Goal: Task Accomplishment & Management: Use online tool/utility

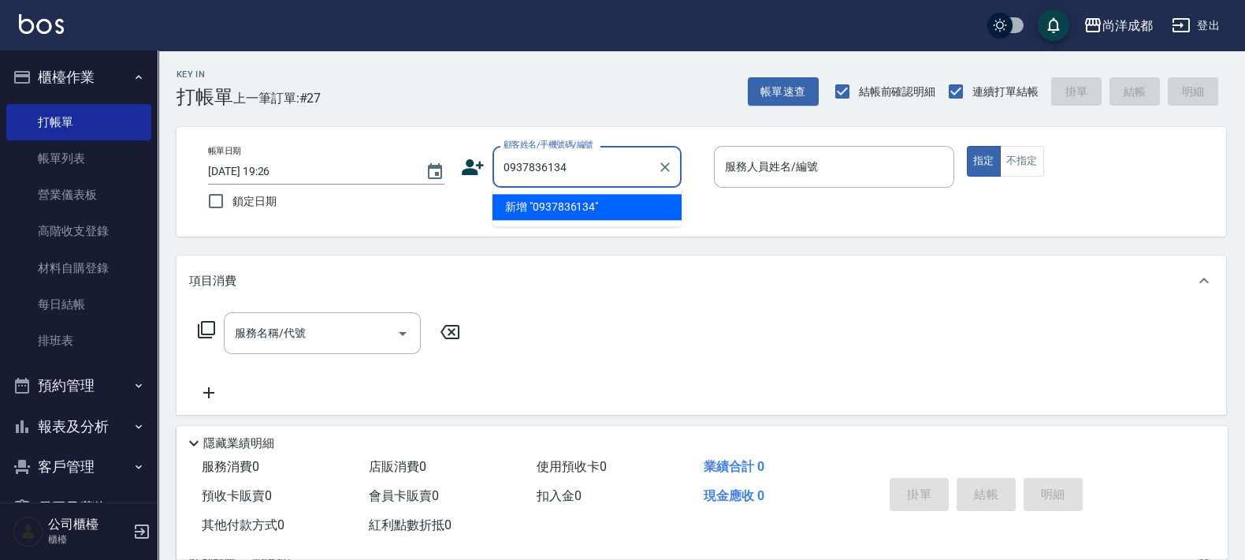
type input "0937836134"
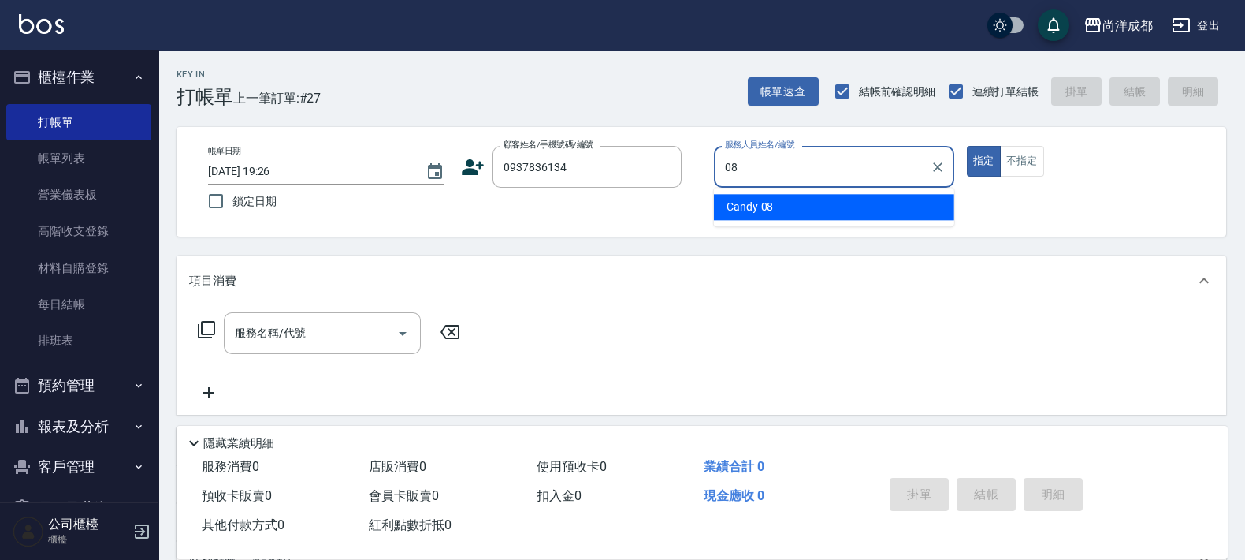
type input "Candy-08"
type button "true"
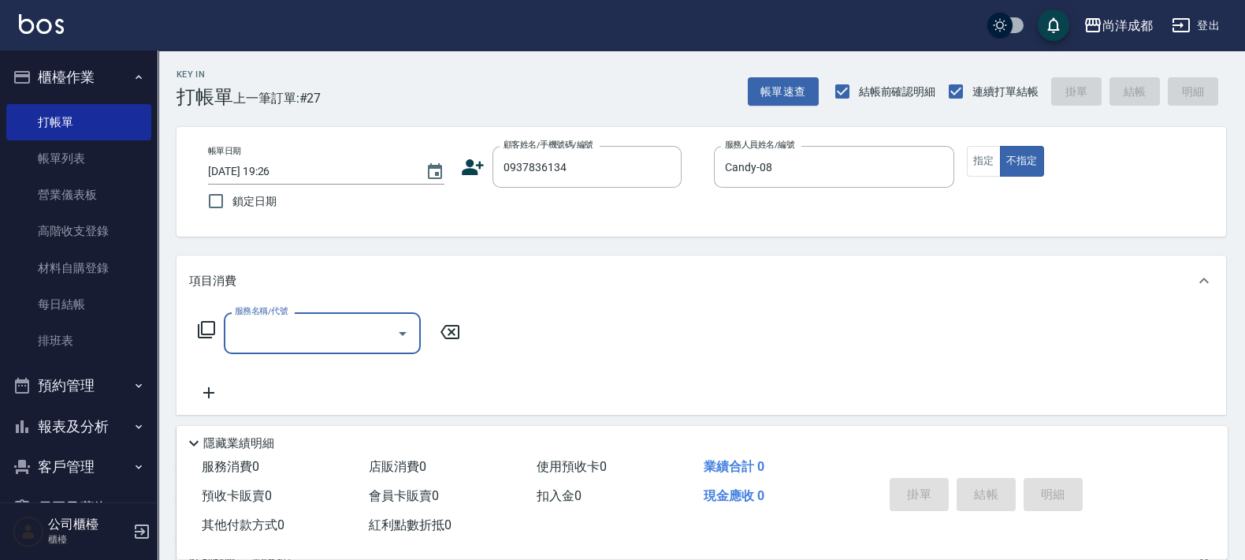
click at [480, 167] on icon at bounding box center [473, 167] width 22 height 16
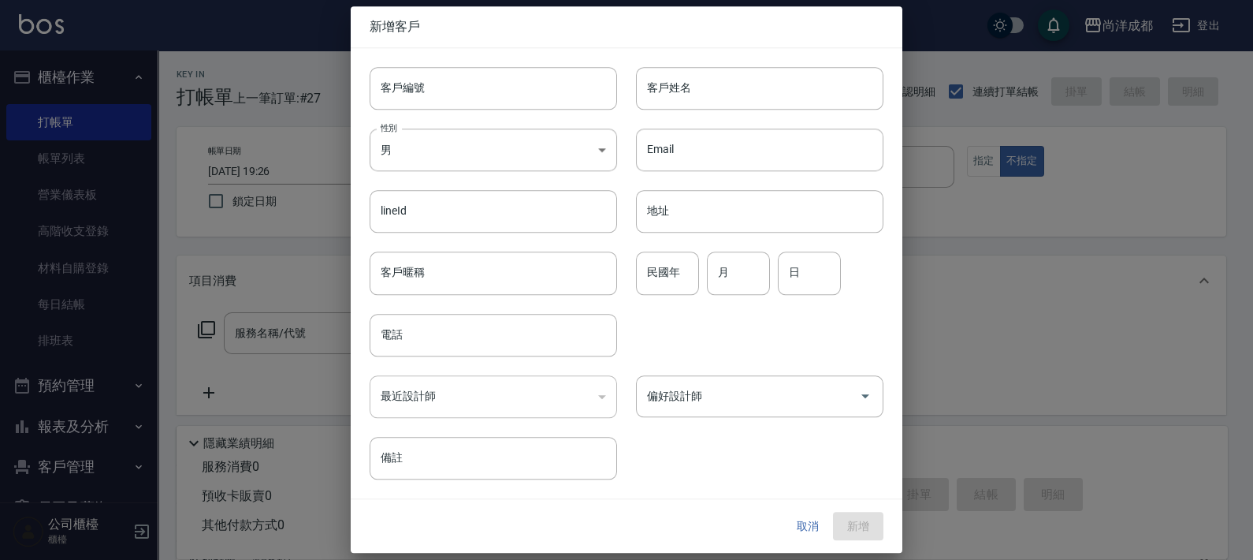
type input "0937836134"
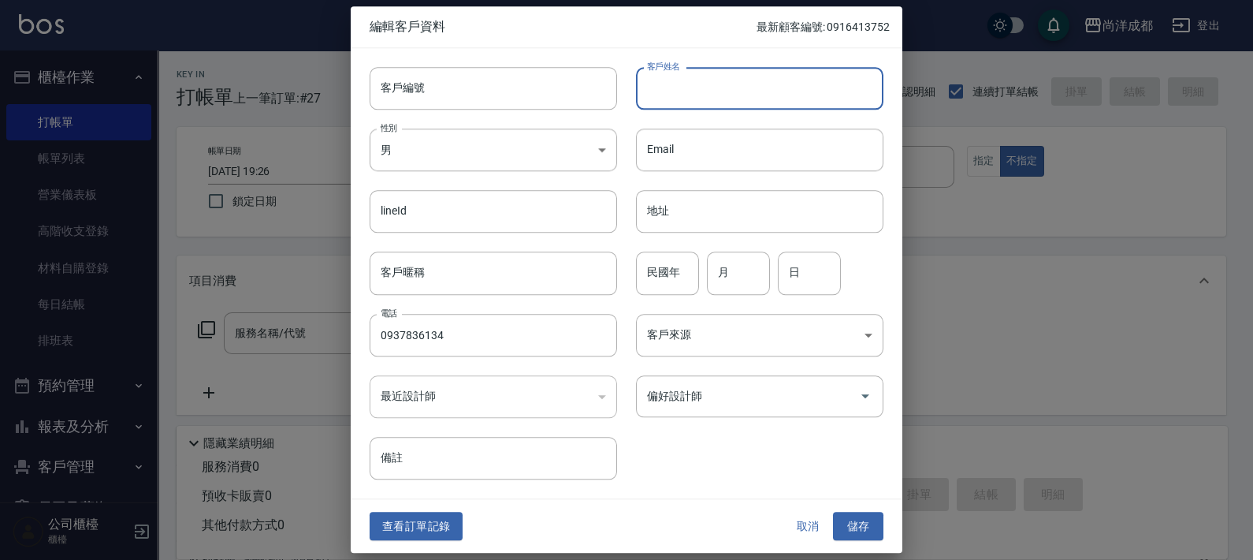
click at [733, 92] on input "客戶姓名" at bounding box center [759, 88] width 247 height 43
type input "詹博旭"
click at [852, 525] on button "儲存" at bounding box center [858, 525] width 50 height 29
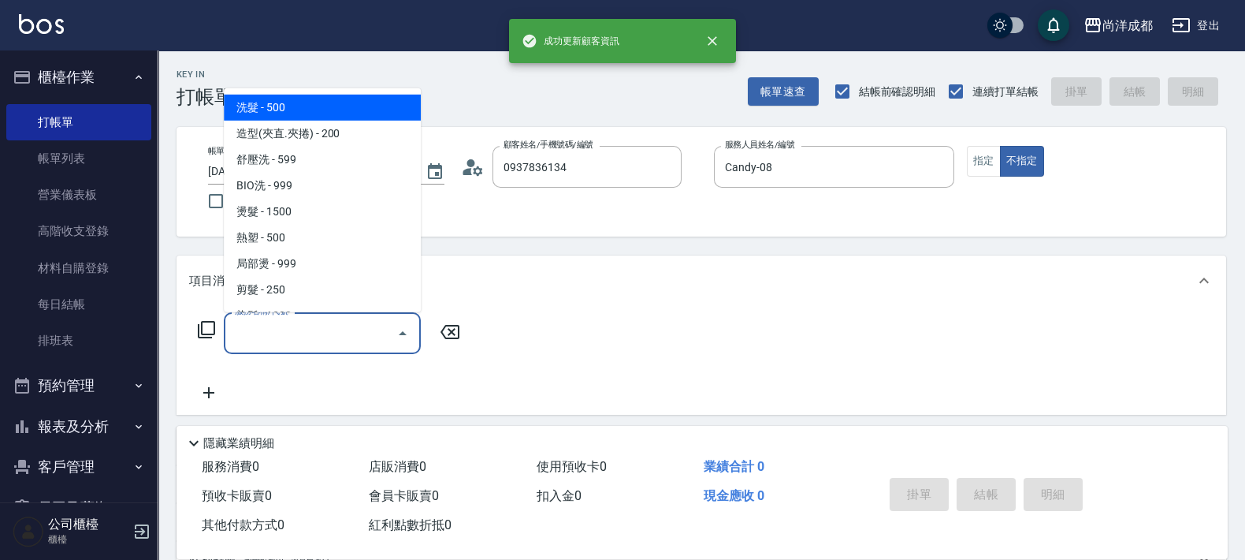
click at [315, 325] on input "服務名稱/代號" at bounding box center [310, 333] width 159 height 28
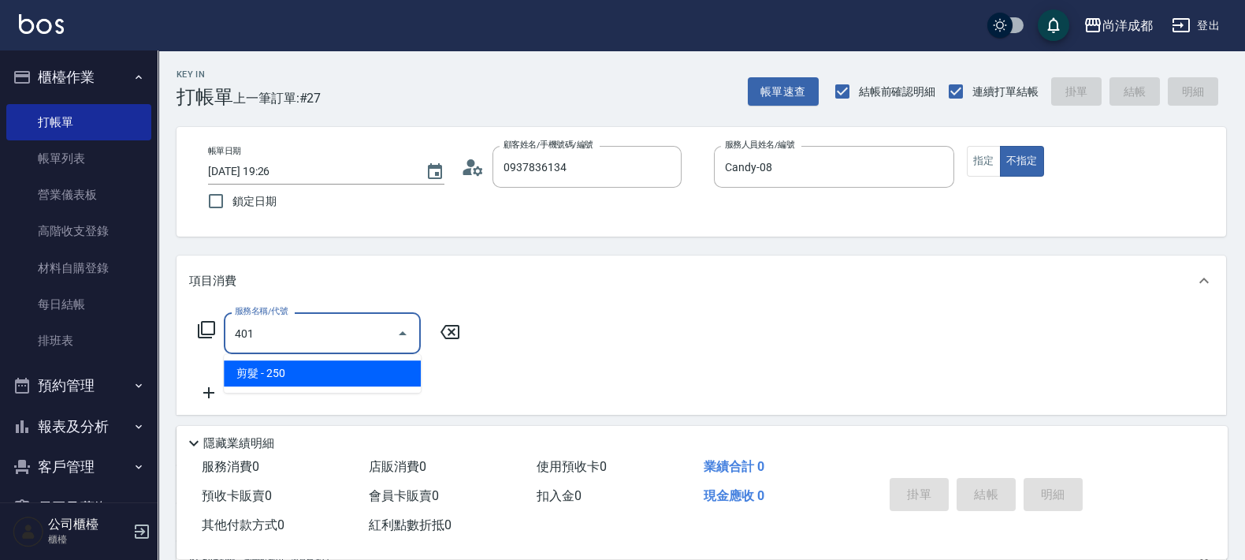
type input "剪髮(401)"
type input "20"
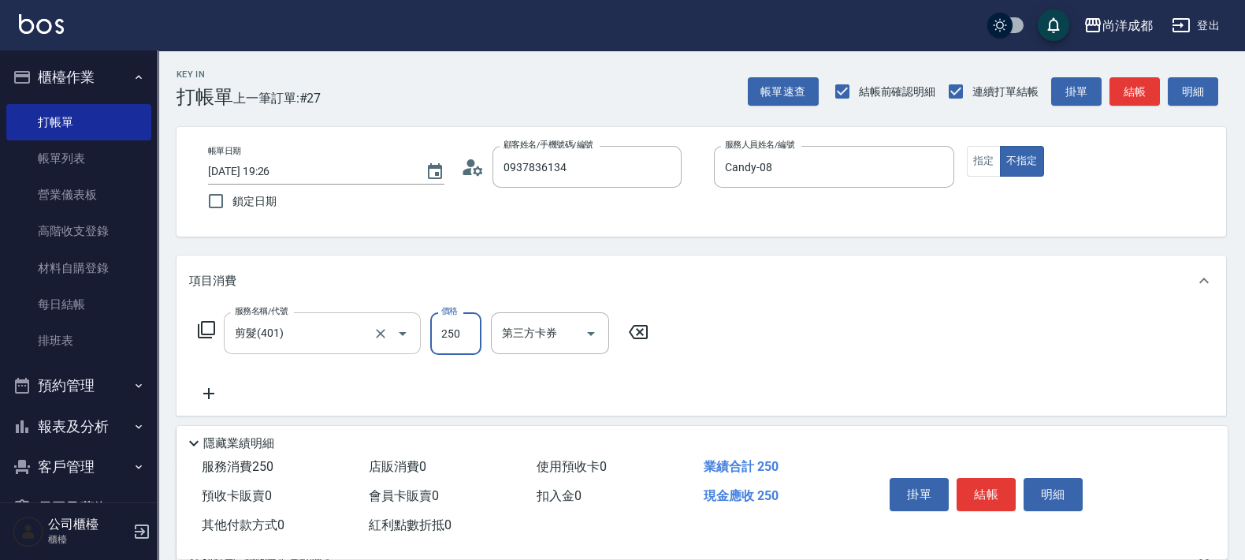
type input "8"
type input "0"
type input "800"
type input "80"
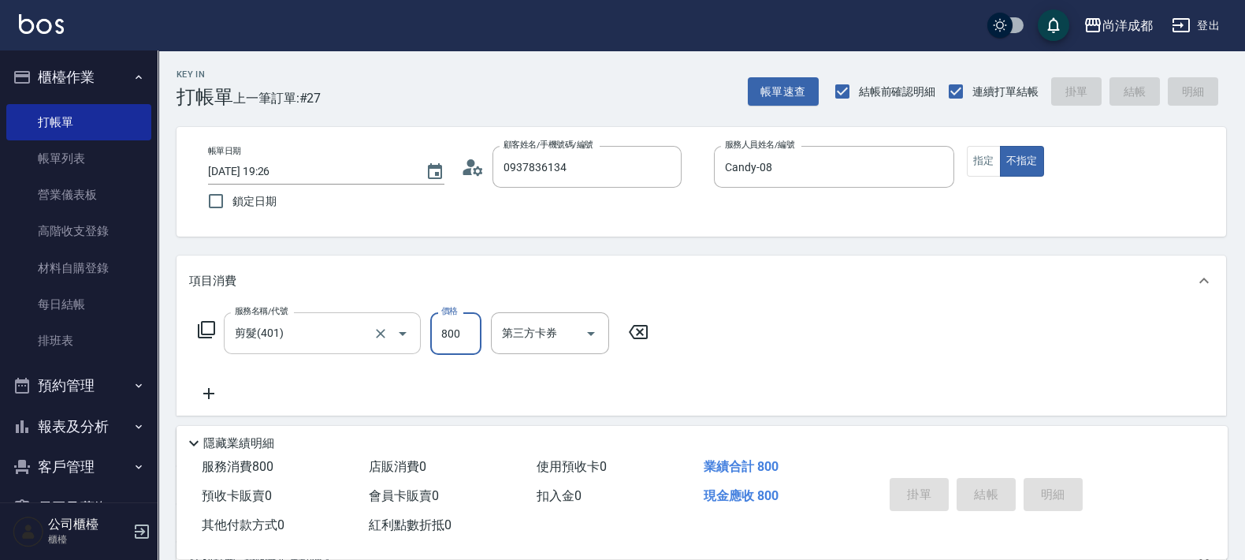
type input "[DATE] 20:49"
type input "0"
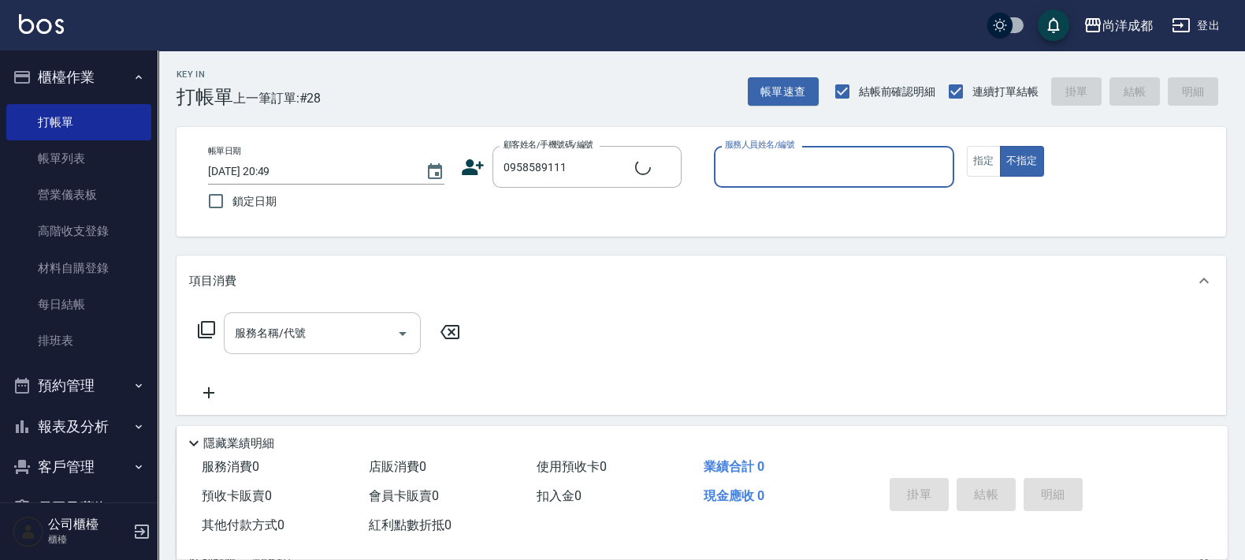
type input "林家億/0958589111/null"
type input "Lorance-03"
click at [1000, 146] on button "不指定" at bounding box center [1022, 161] width 44 height 31
type button "false"
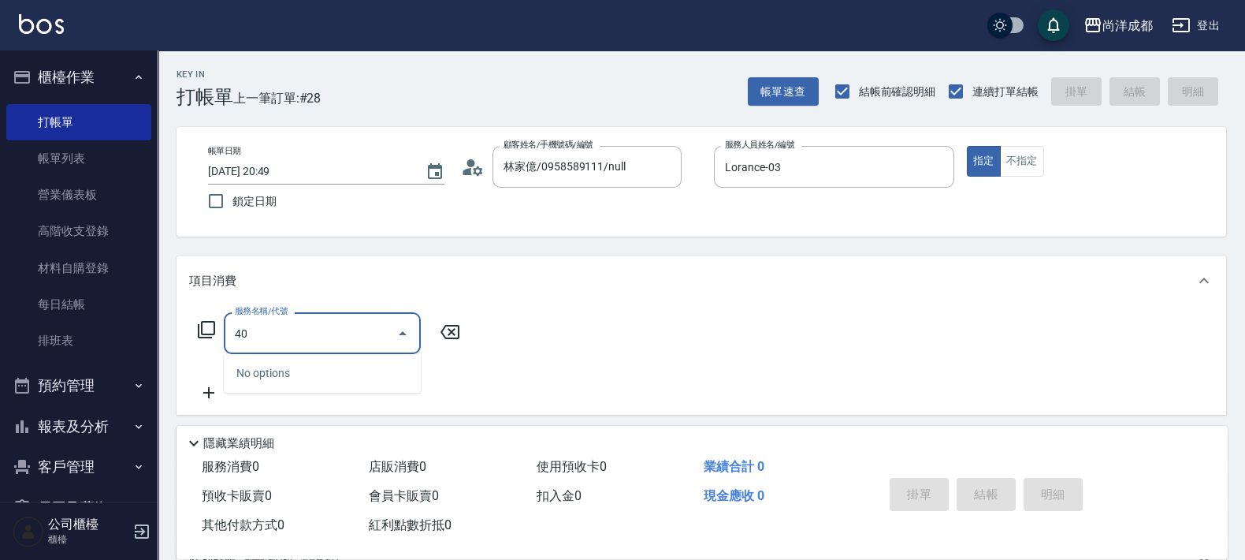
type input "401"
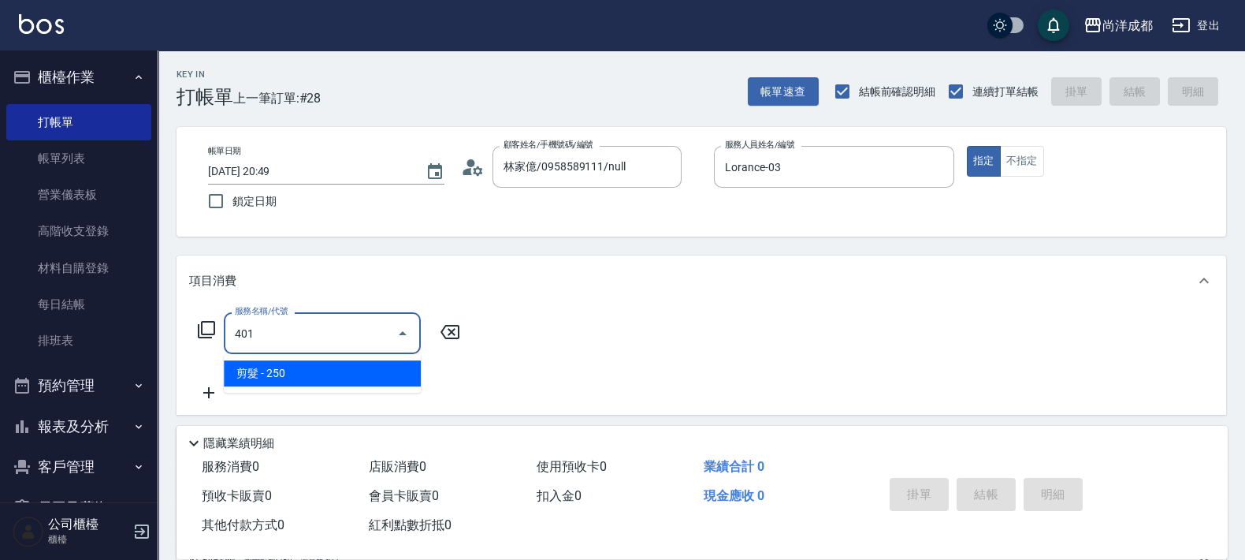
type input "20"
type input "剪髮(401)"
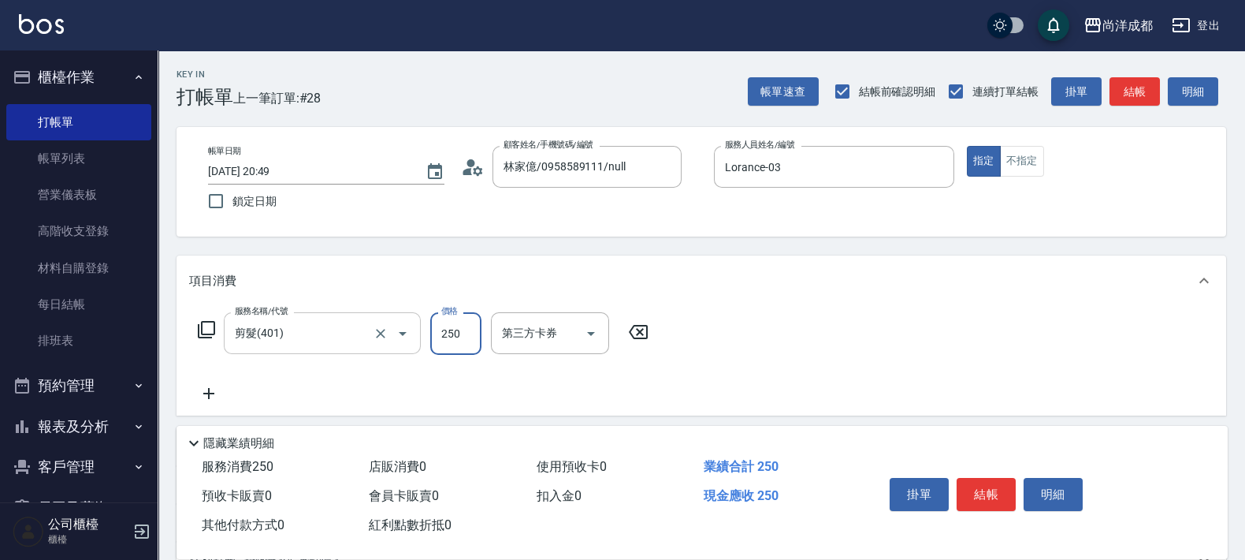
type input "0"
type input "80"
type input "800"
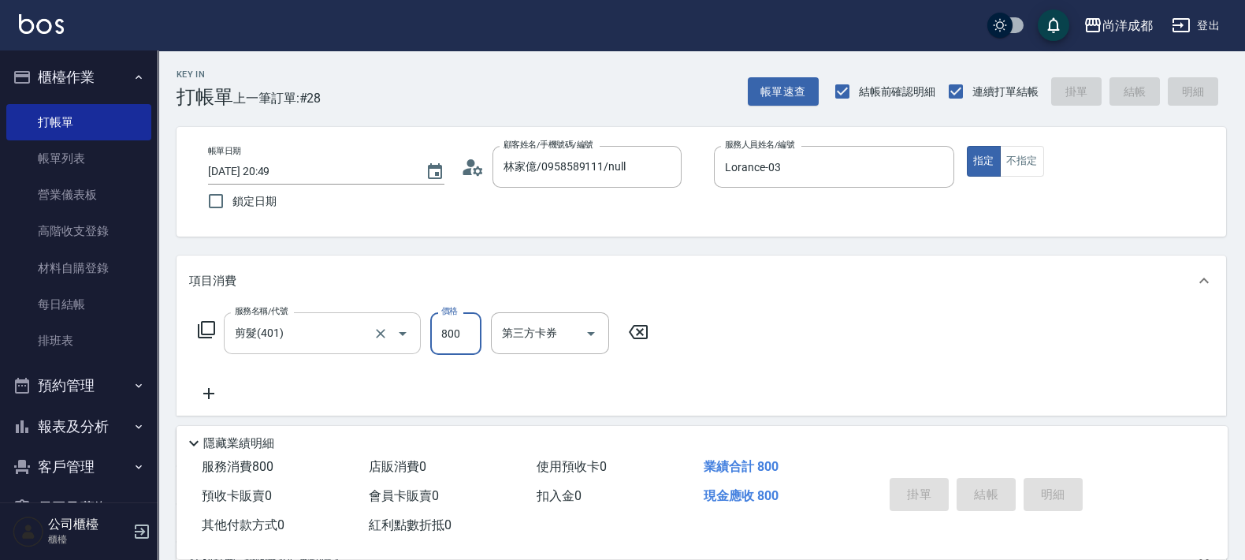
type input "0"
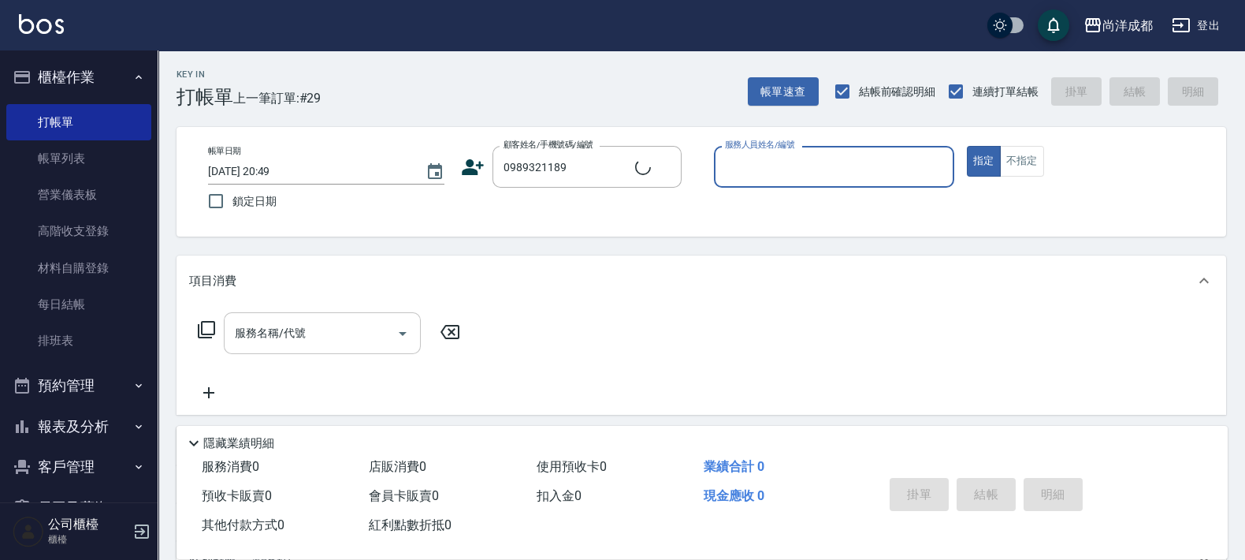
type input "[PERSON_NAME]/0989321189/null"
type input "[PERSON_NAME]-01"
click at [967, 146] on button "指定" at bounding box center [984, 161] width 34 height 31
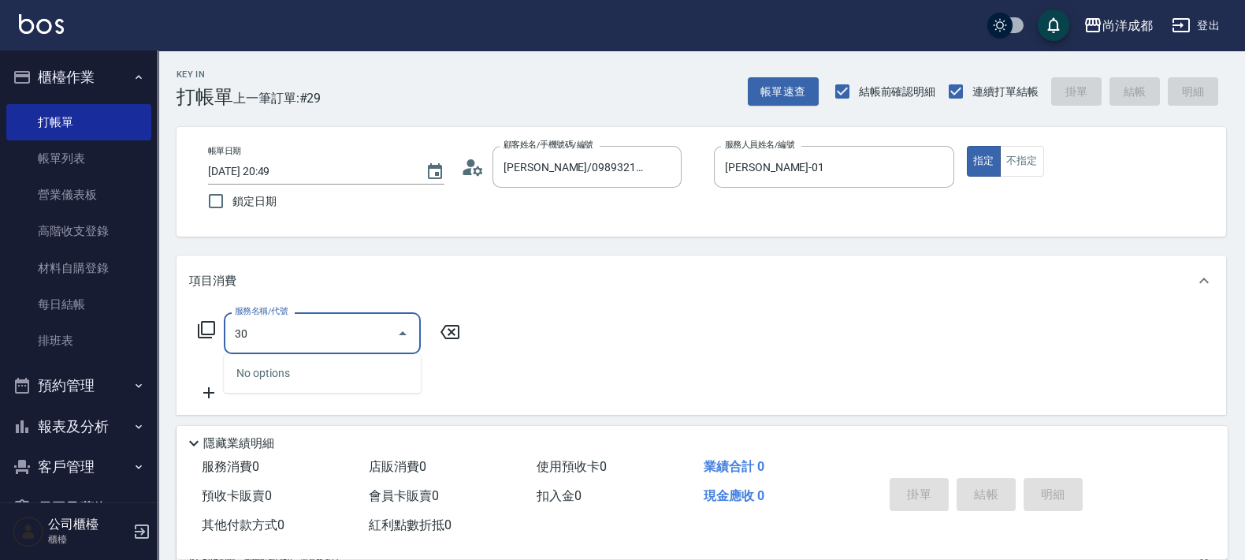
type input "301"
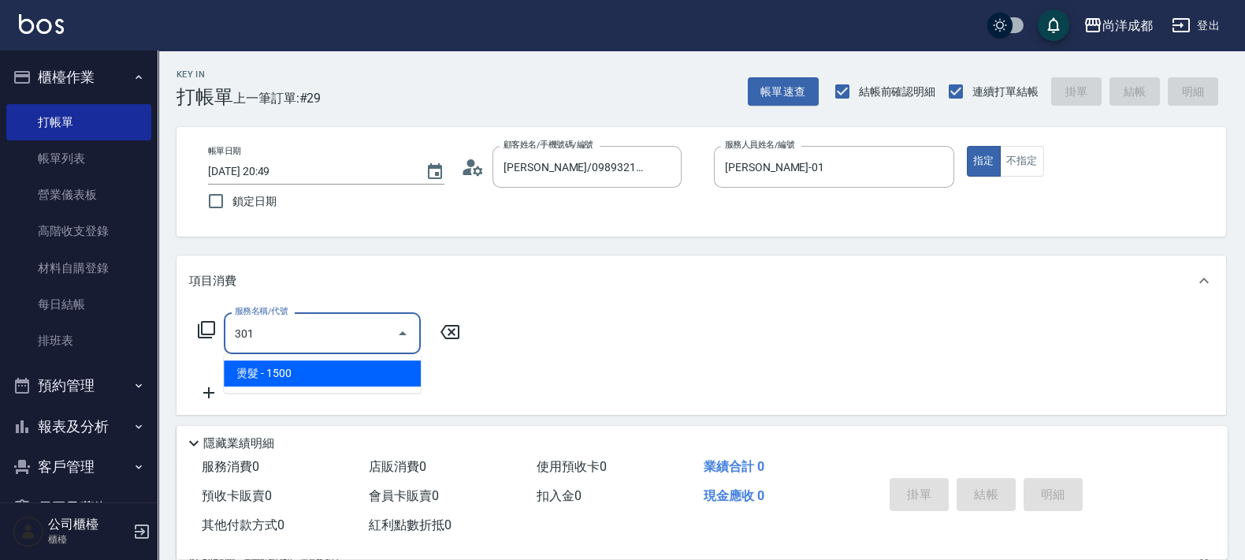
type input "150"
type input "燙髮(301)"
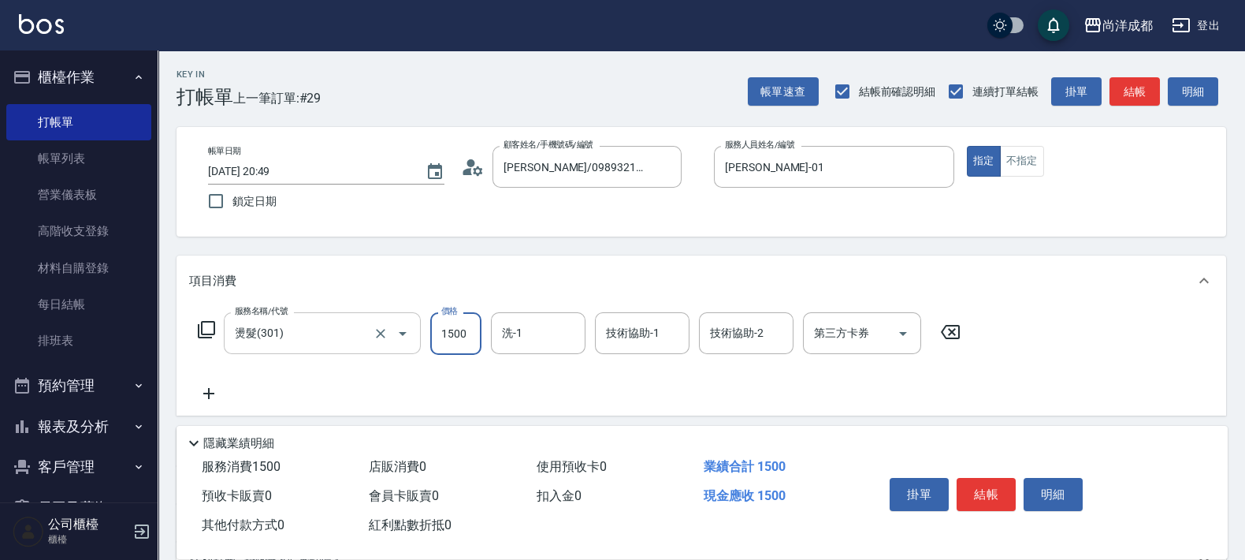
type input "3"
type input "0"
type input "39"
type input "30"
type input "39841"
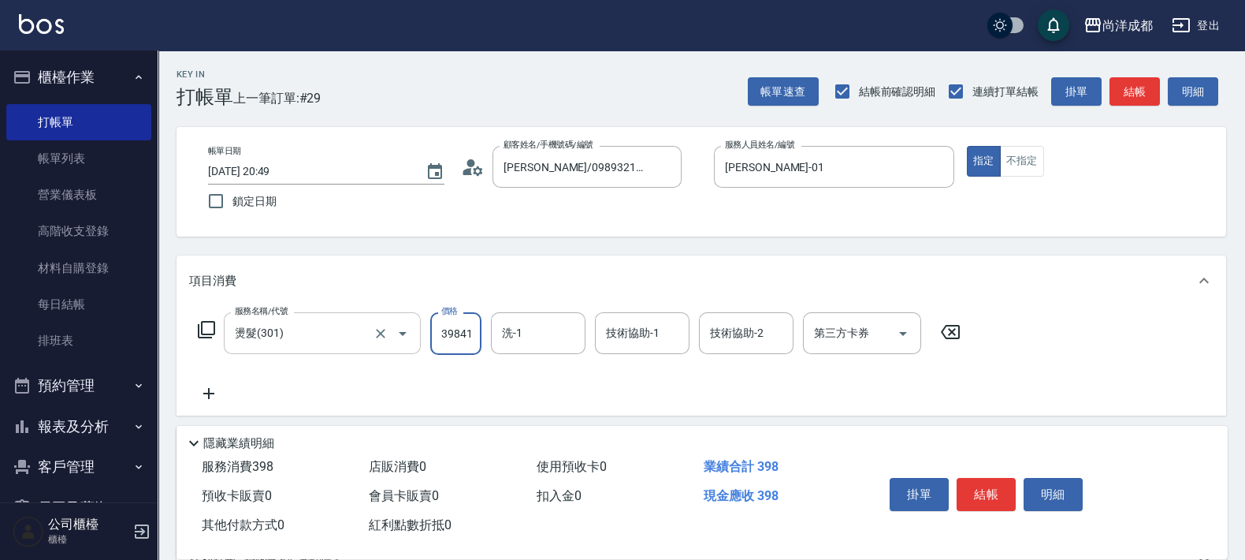
type input "3980"
type input "39841"
type input "0"
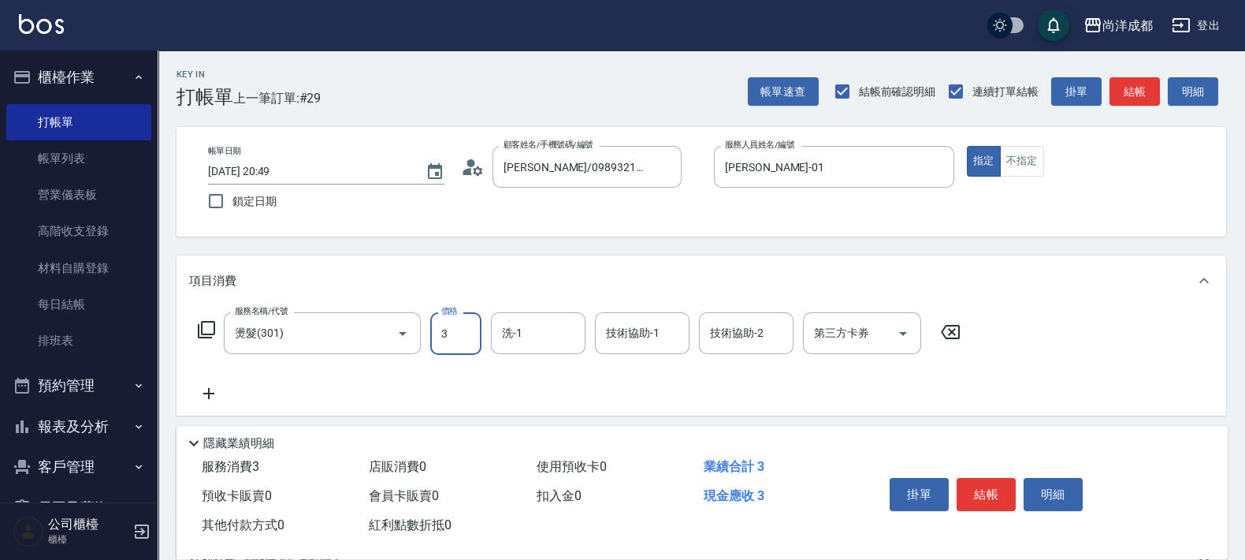
type input "39"
type input "30"
type input "398"
type input "390"
type input "3984"
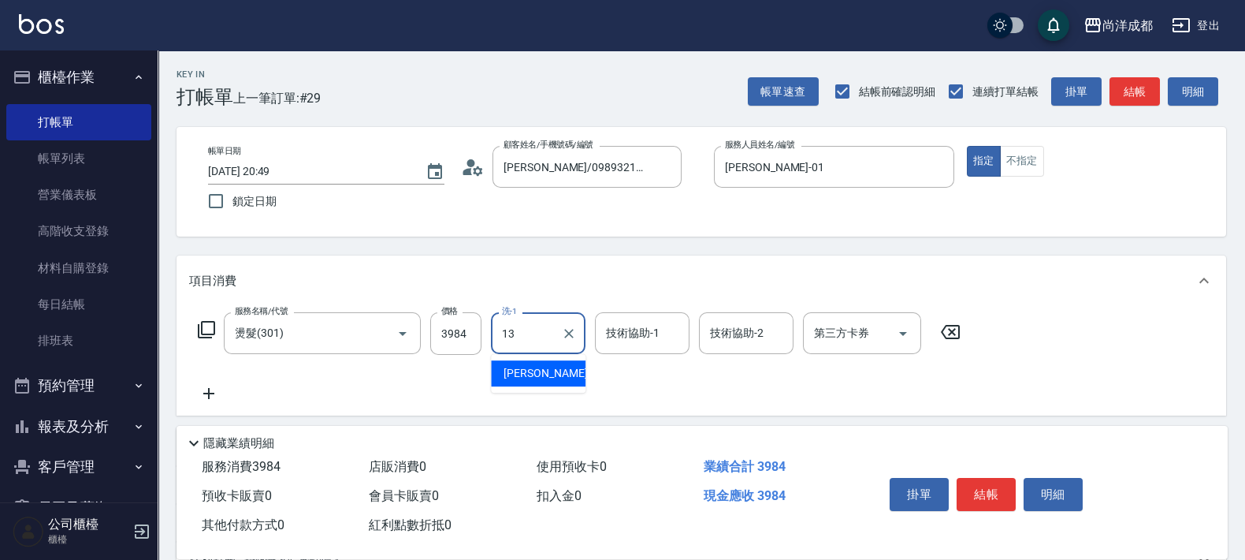
type input "[PERSON_NAME]-13"
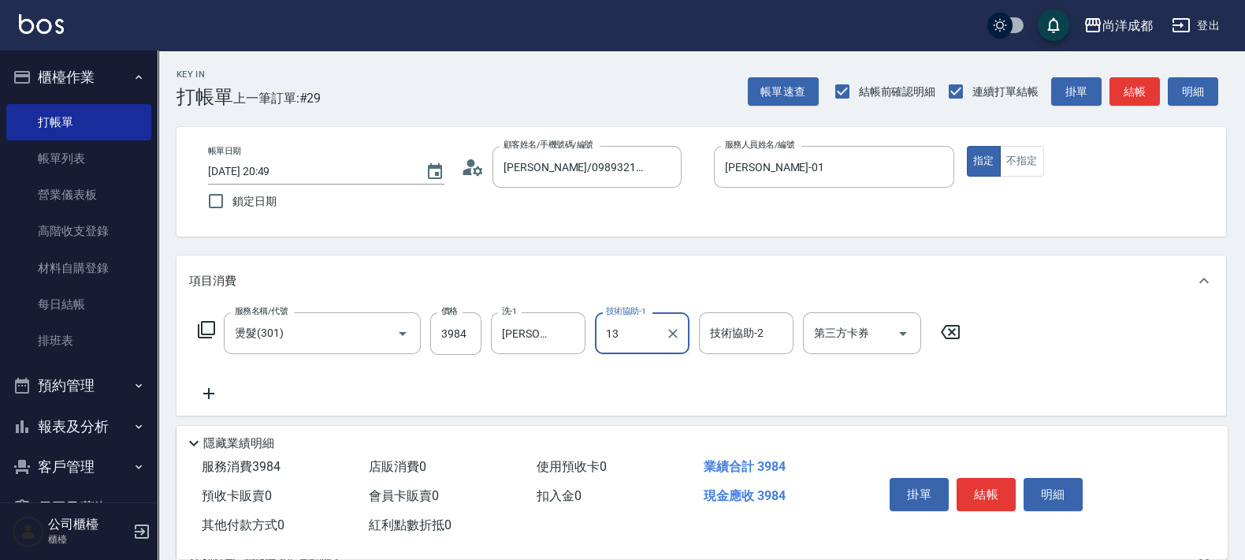
type input "[PERSON_NAME]-13"
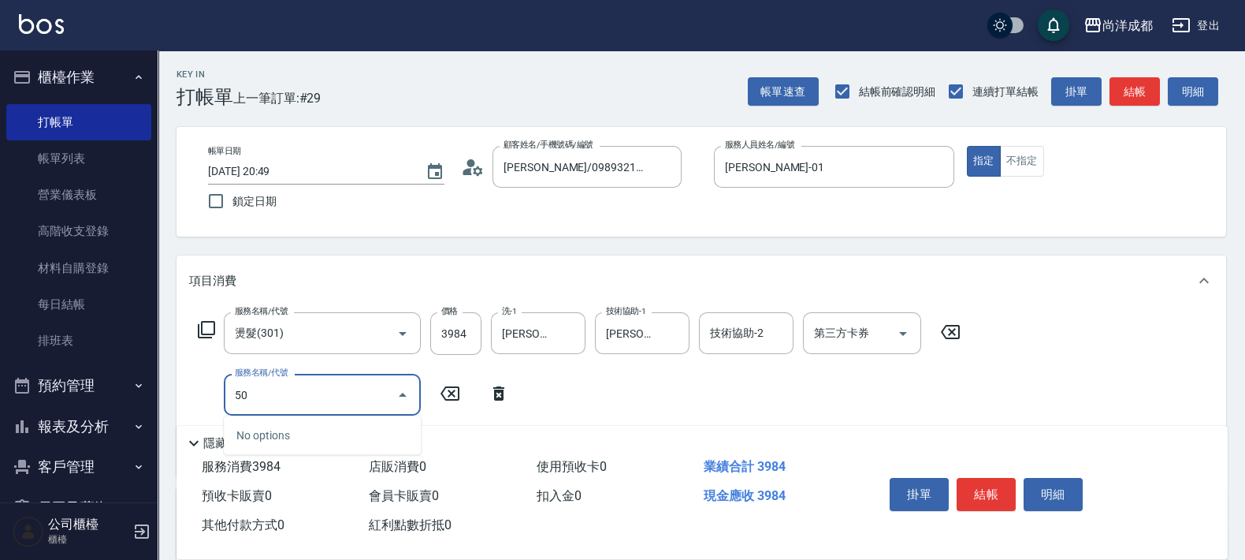
type input "501"
type input "490"
type input "染髮(501)"
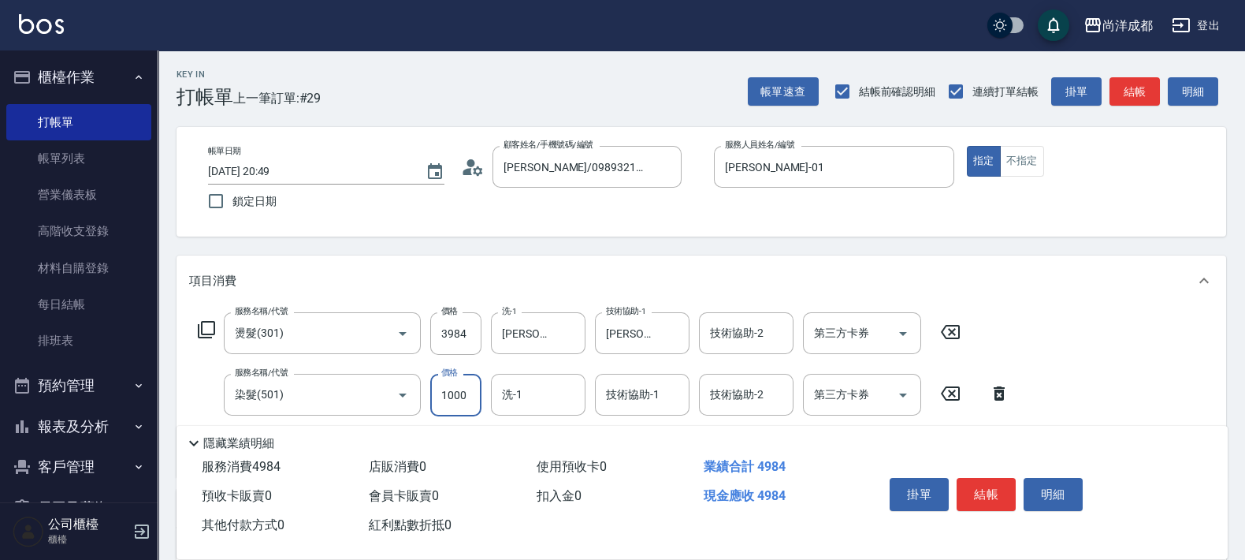
type input "1"
type input "390"
type input "16"
type input "400"
type input "160"
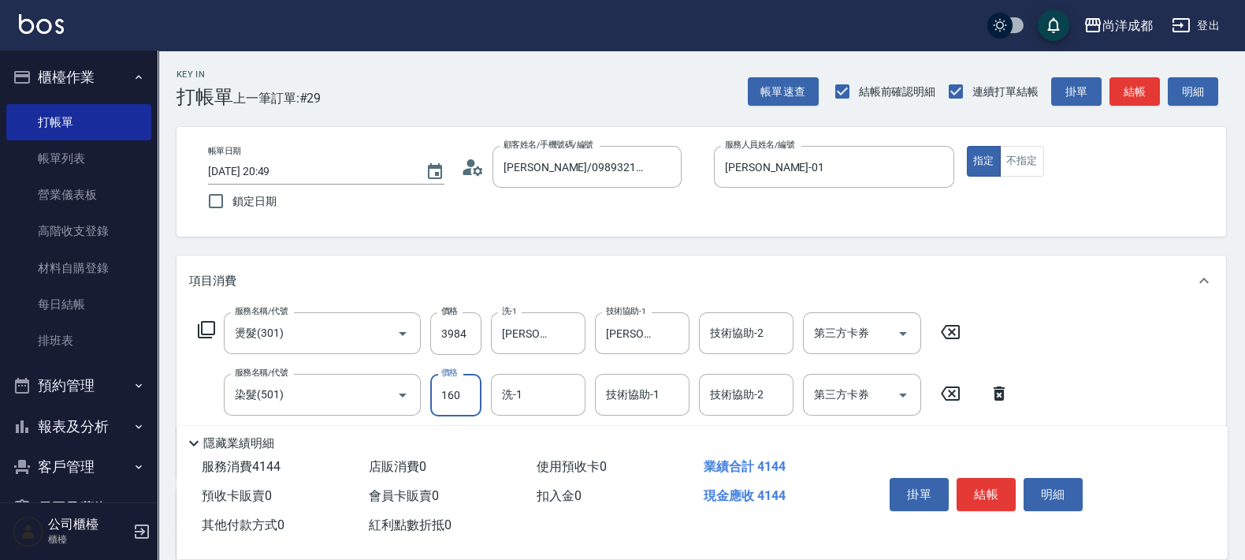
type input "550"
type input "1600"
click at [612, 411] on div "技術協助-1" at bounding box center [642, 395] width 95 height 42
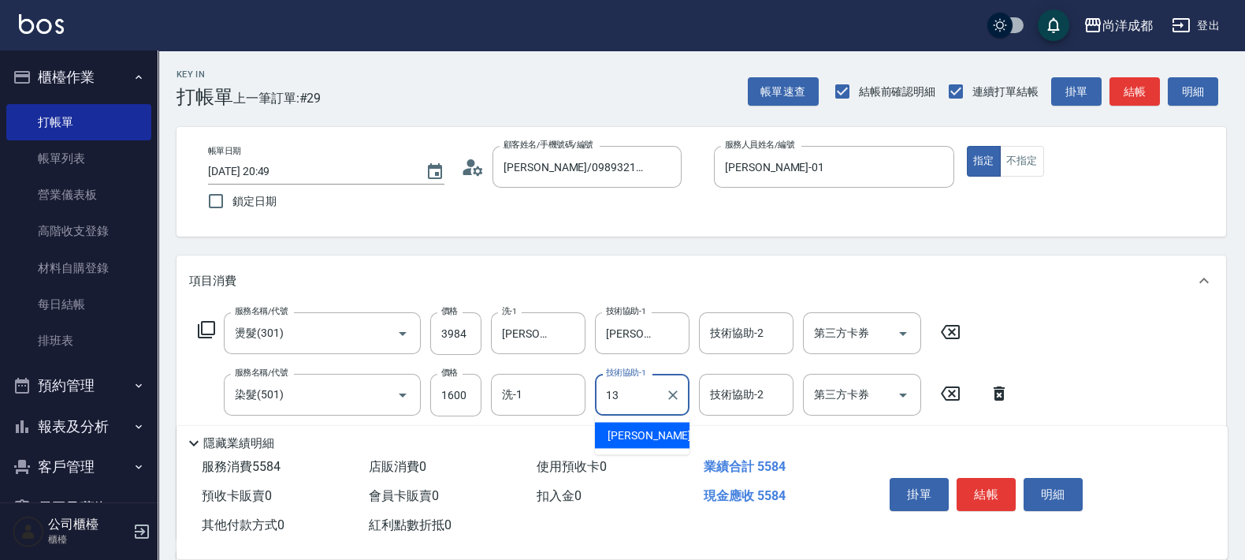
type input "[PERSON_NAME]-13"
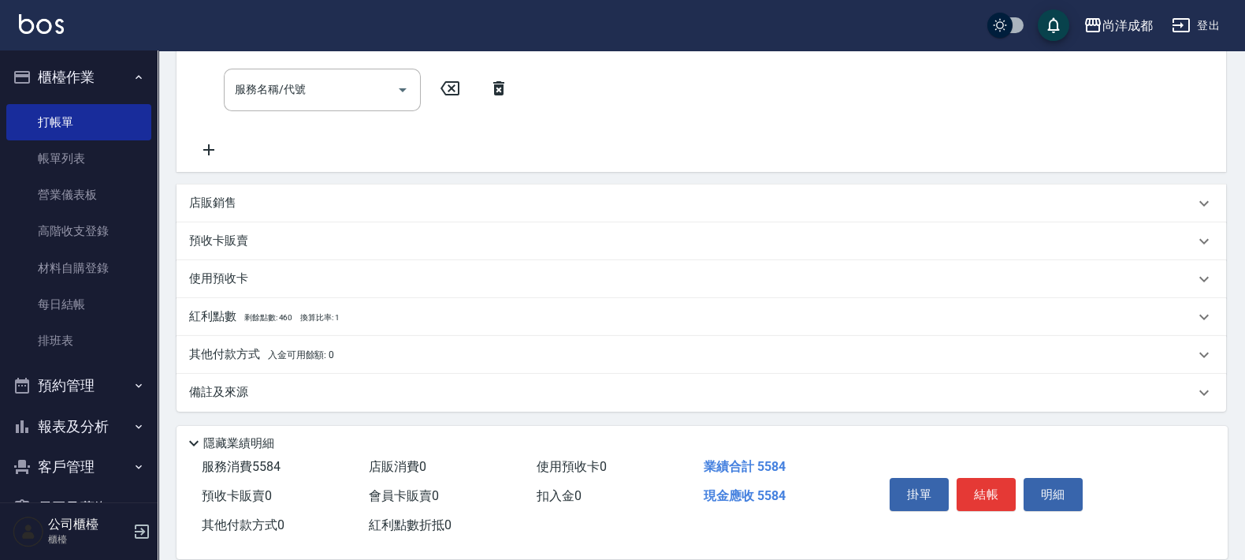
scroll to position [367, 0]
click at [335, 87] on div "Key In 打帳單 上一筆訂單:#29 帳單速查 結帳前確認明細 連續打單結帳 掛單 結帳 明細 帳單日期 [DATE] 20:49 鎖定日期 顧客姓名/手…" at bounding box center [702, 121] width 1088 height 877
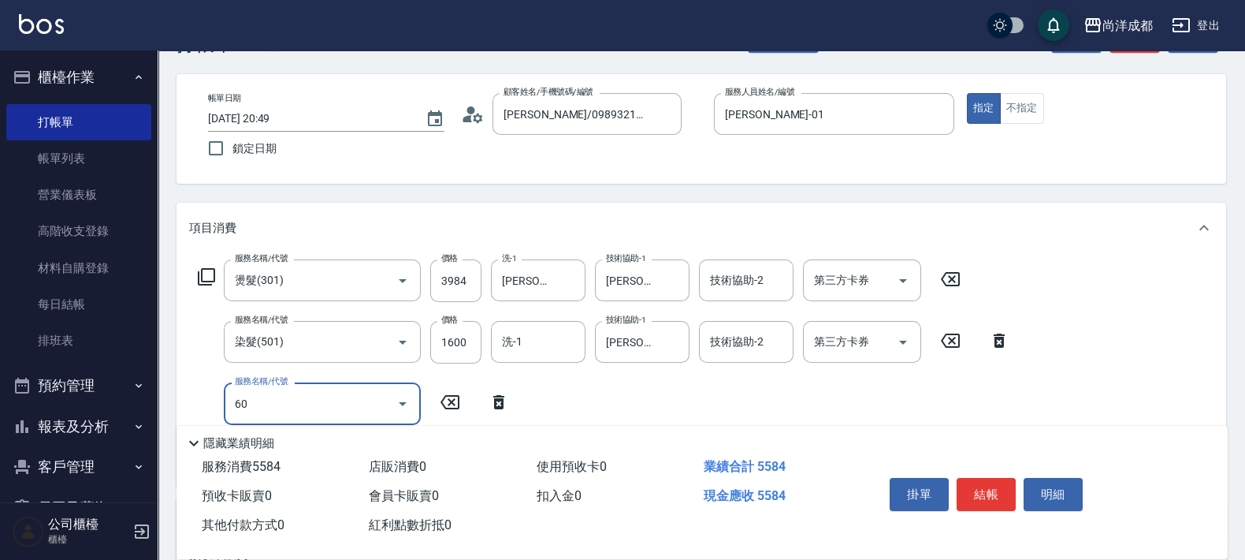
type input "601"
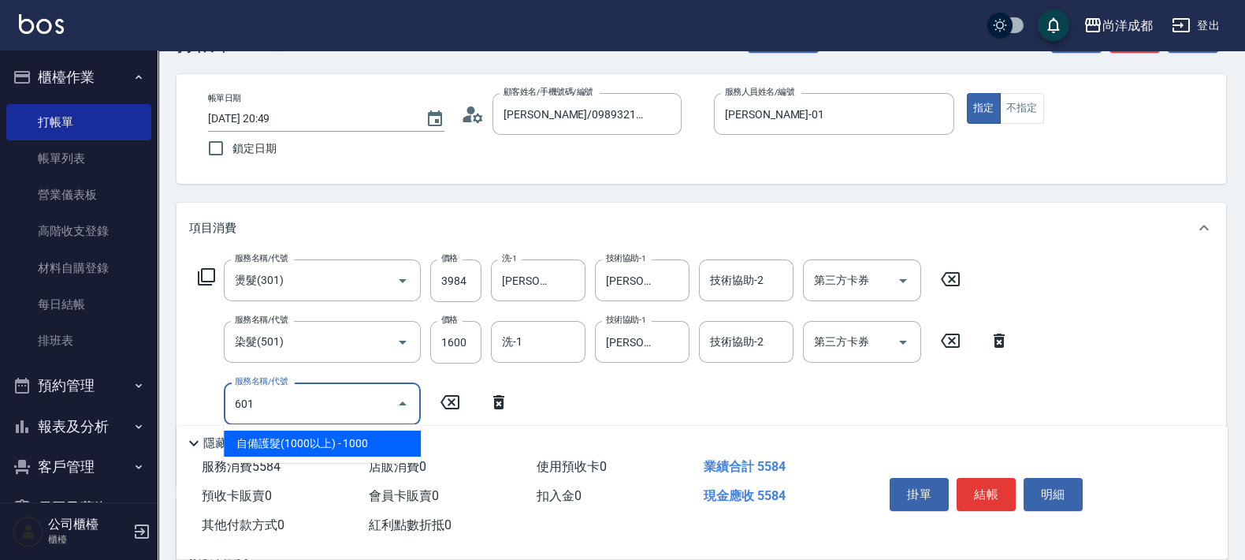
type input "650"
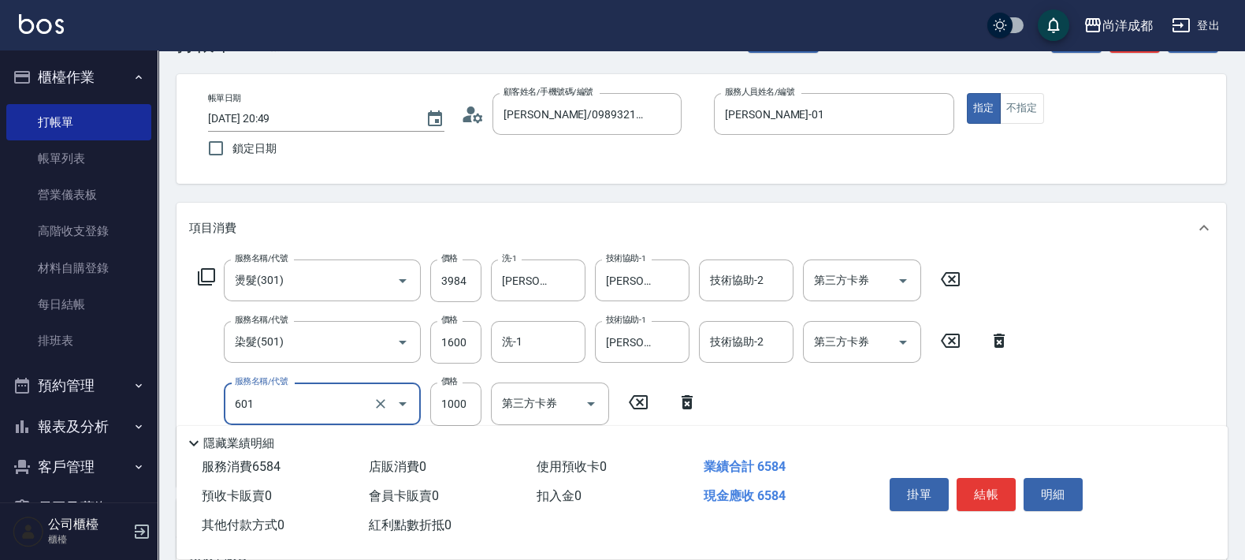
type input "自備護髮(1000以上)(601)"
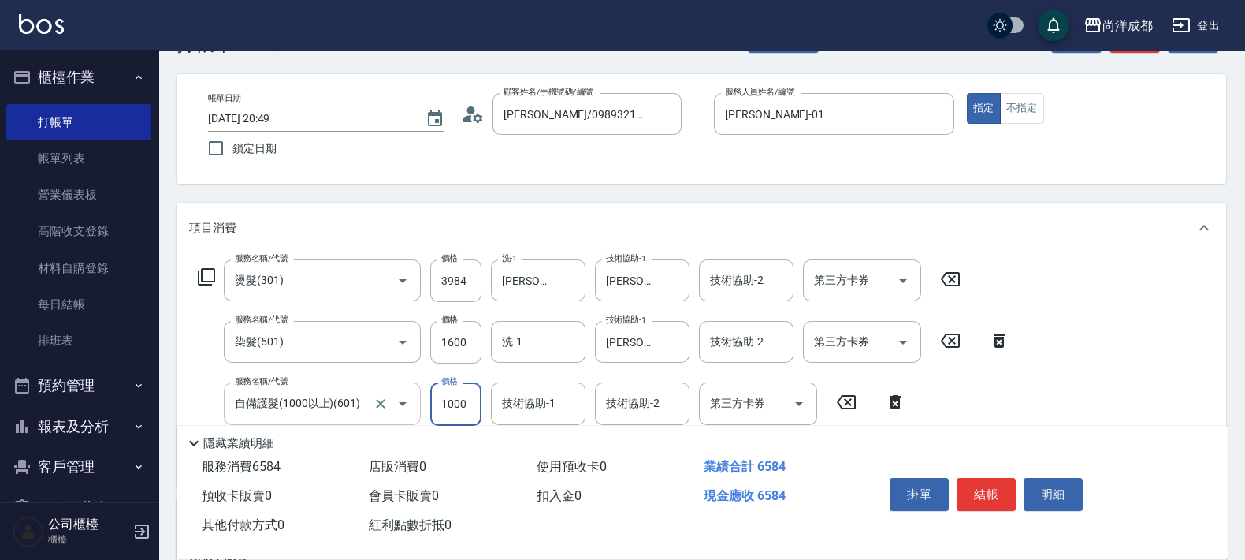
type input "2"
type input "550"
type input "24"
type input "560"
type input "248"
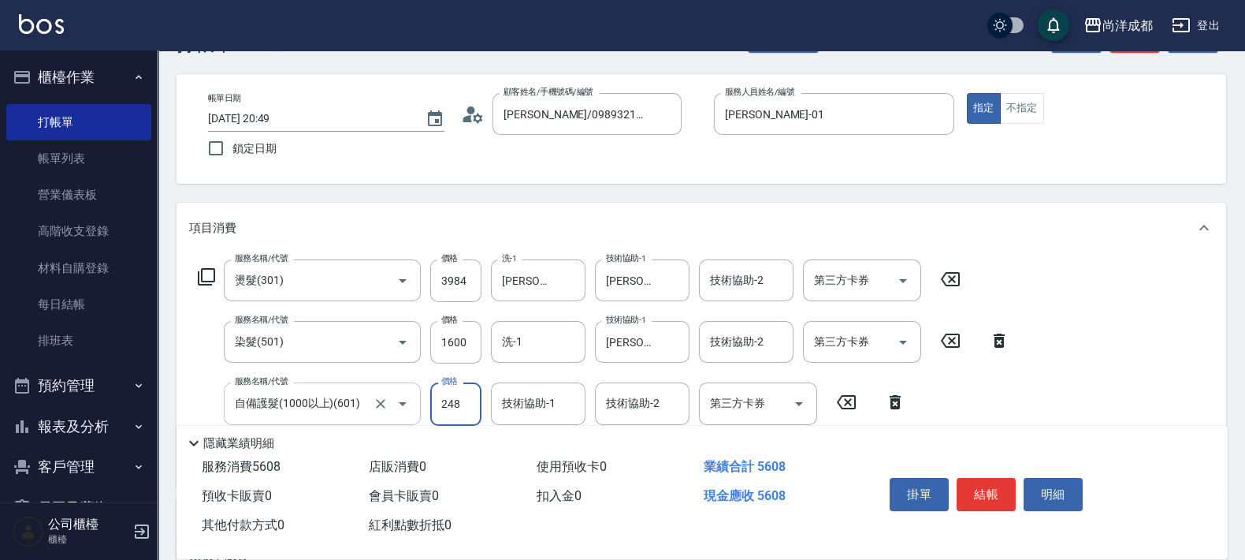
type input "580"
type input "2480"
type input "800"
type input "2480"
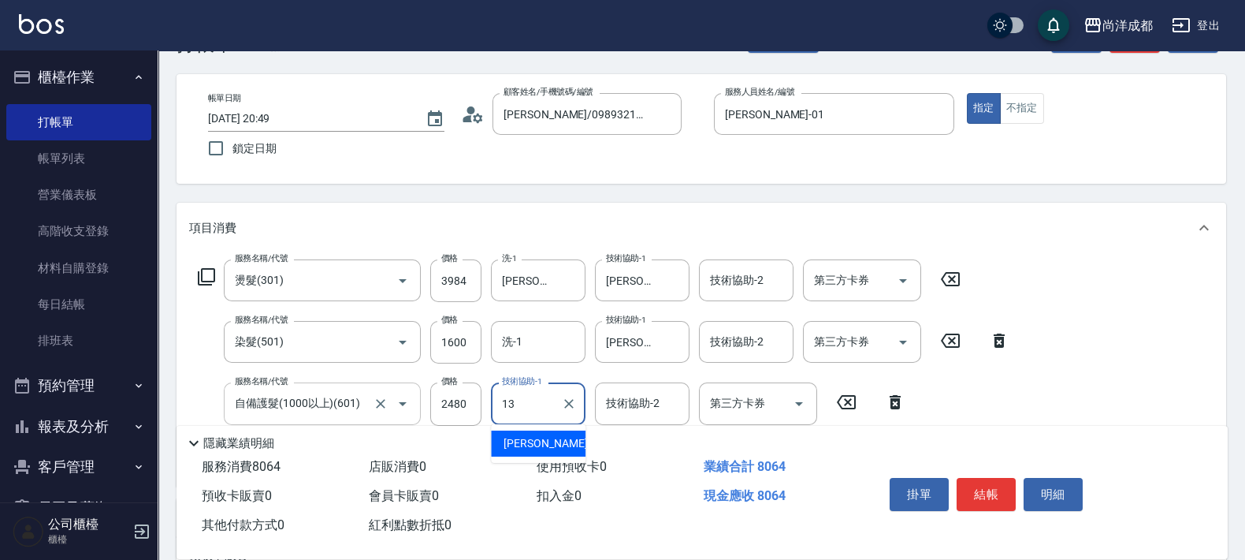
type input "[PERSON_NAME]-13"
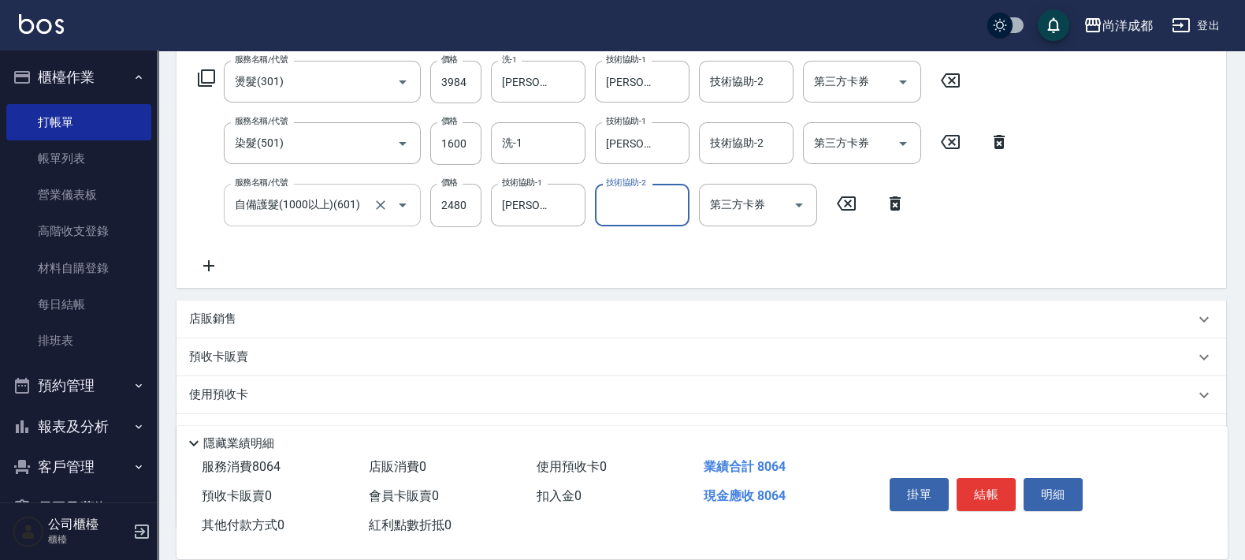
scroll to position [368, 0]
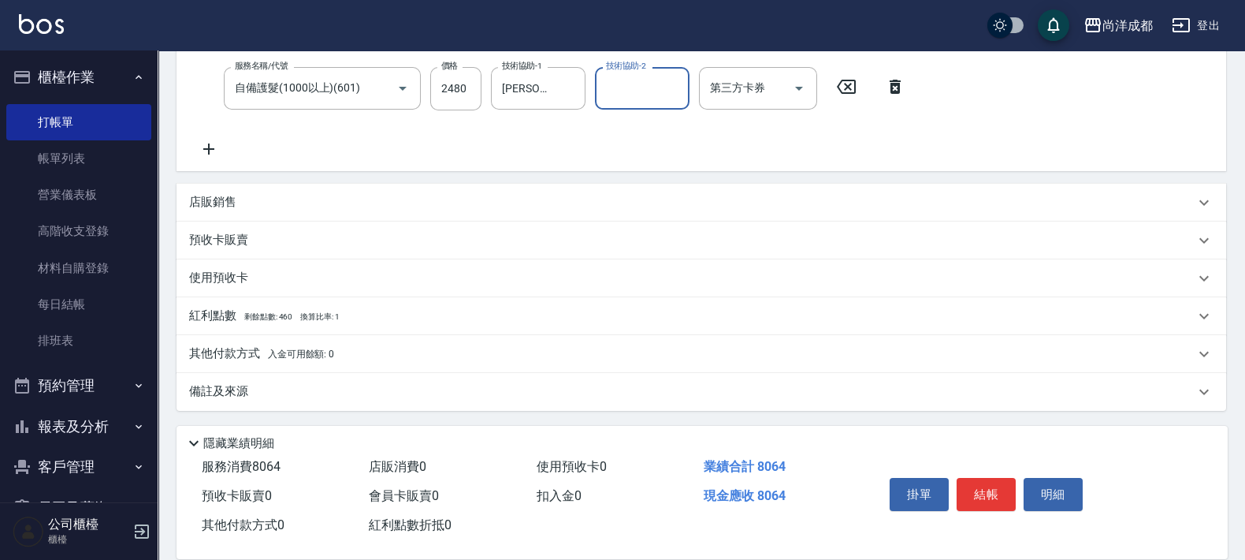
click at [202, 199] on p "店販銷售" at bounding box center [212, 202] width 47 height 17
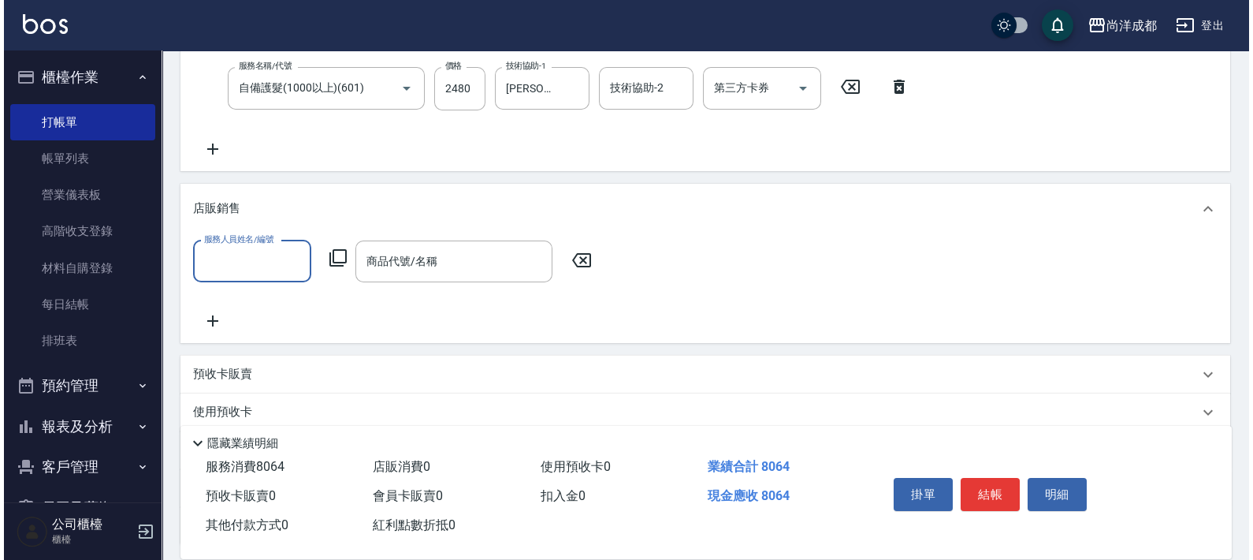
scroll to position [0, 0]
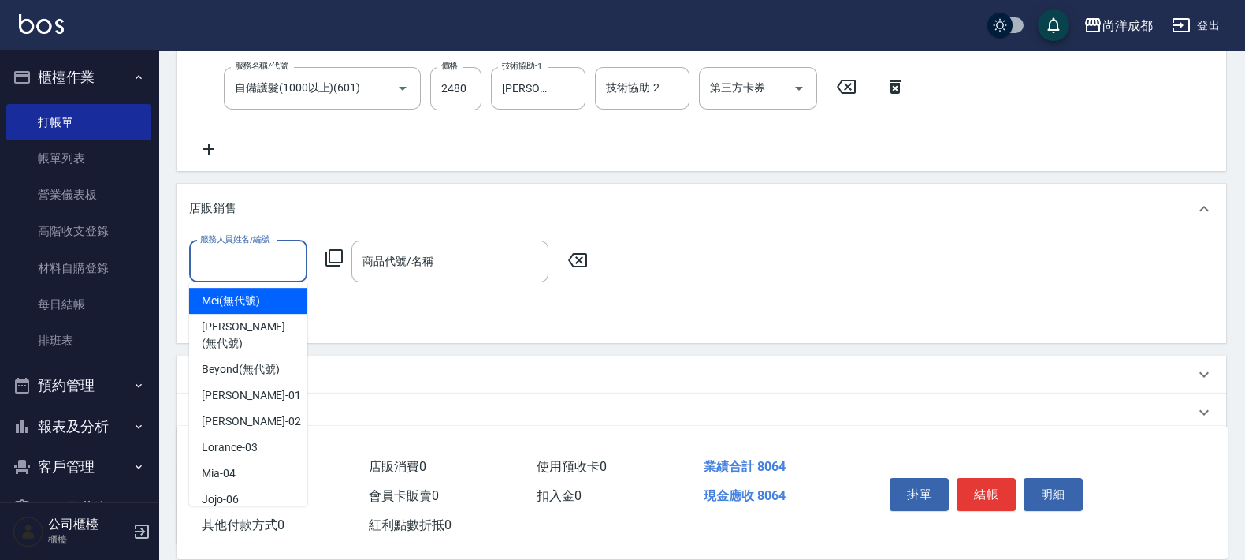
click at [244, 247] on input "服務人員姓名/編號" at bounding box center [248, 261] width 104 height 28
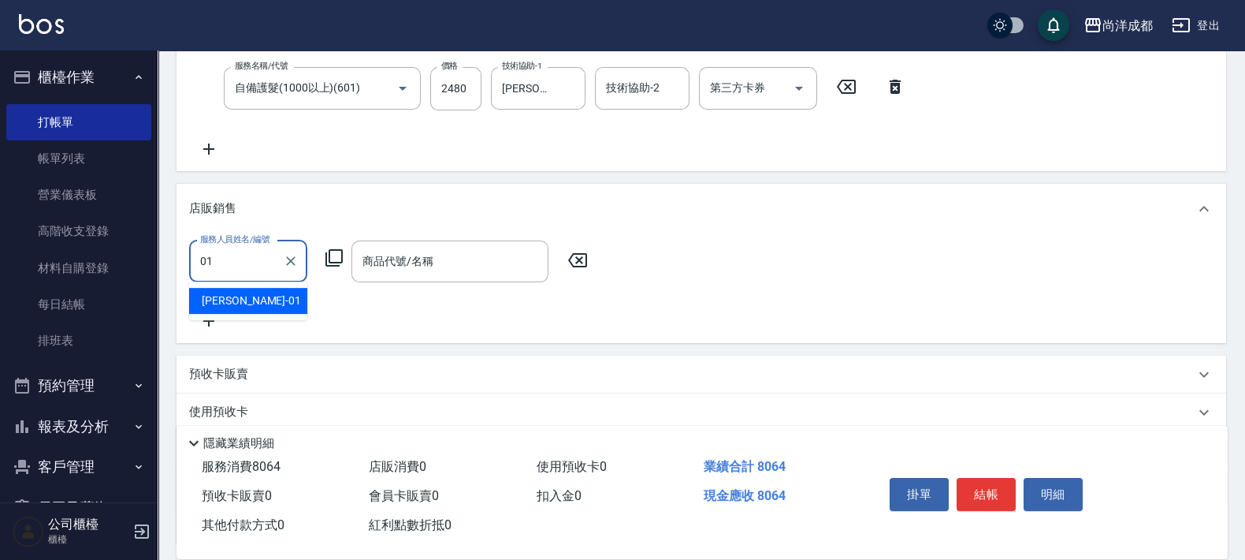
type input "[PERSON_NAME]-01"
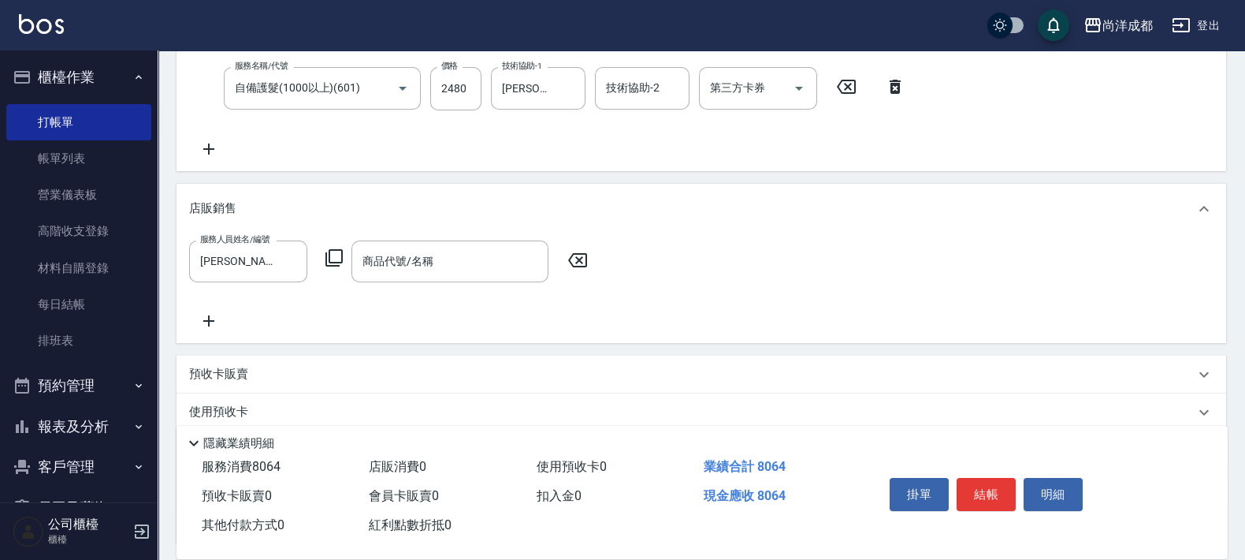
click at [335, 244] on div "服務人員姓名/編號 [PERSON_NAME]-01 服務人員姓名/編號 商品代號/名稱 商品代號/名稱" at bounding box center [393, 261] width 408 height 42
click at [339, 252] on icon at bounding box center [334, 257] width 19 height 19
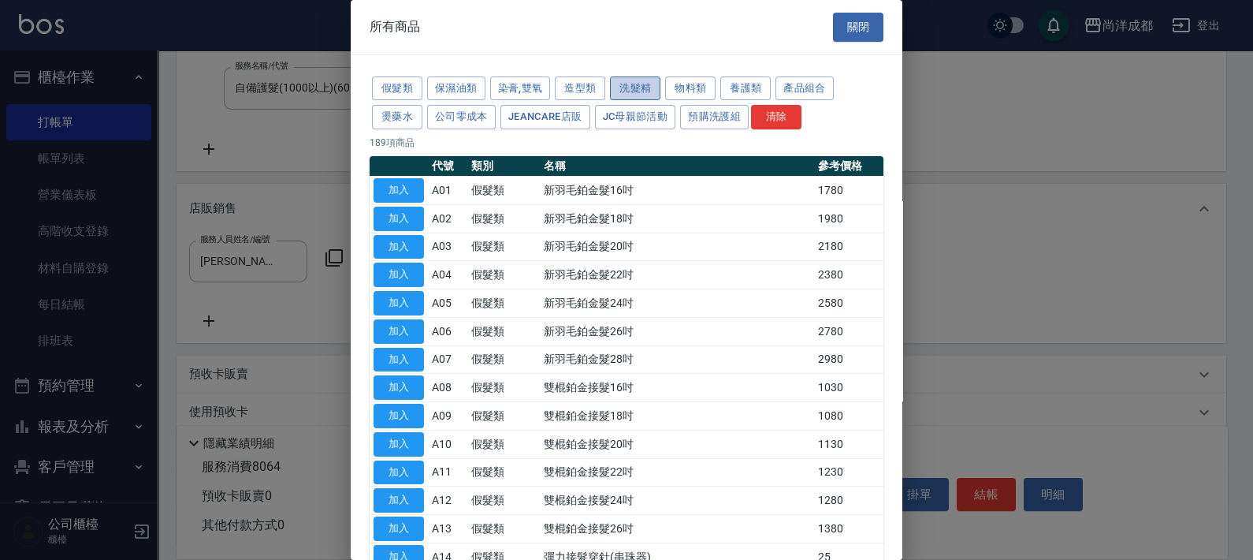
click at [615, 87] on button "洗髮精" at bounding box center [635, 88] width 50 height 24
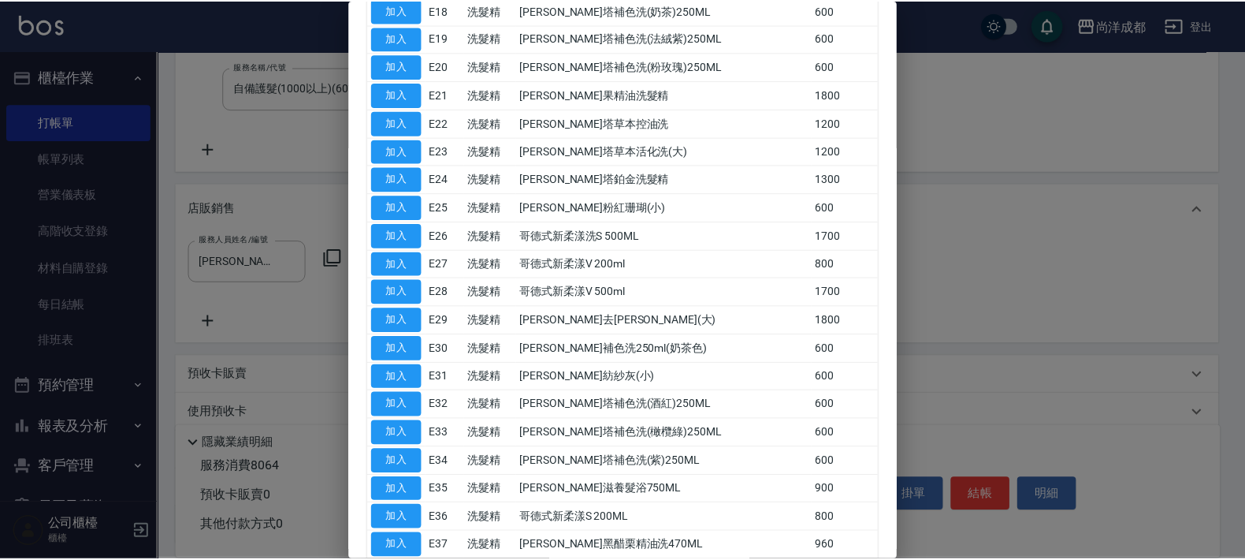
scroll to position [689, 0]
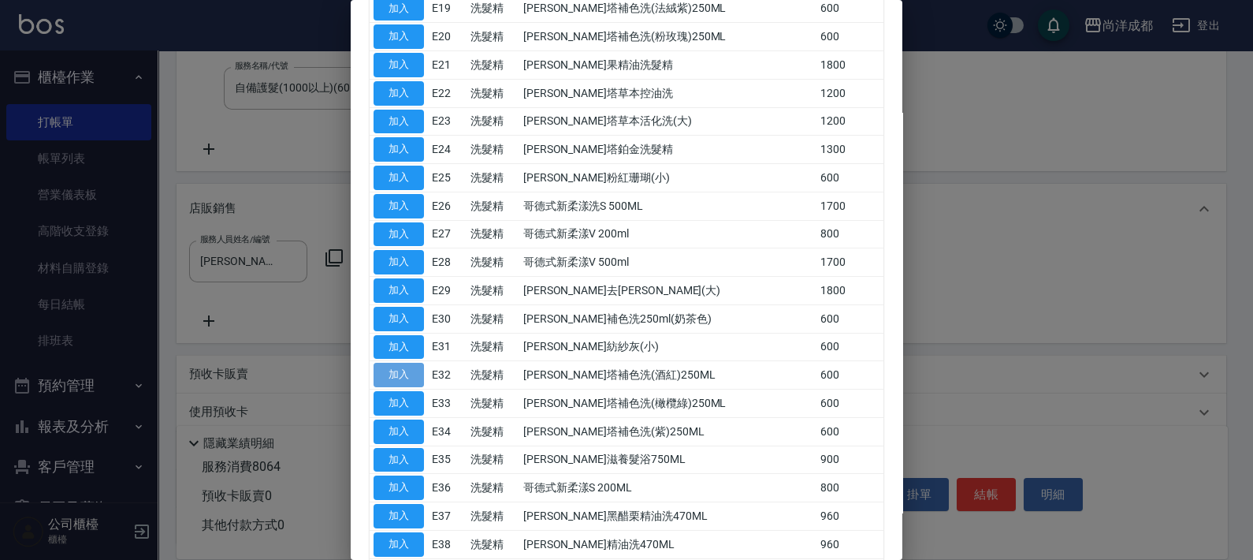
click at [415, 366] on button "加入" at bounding box center [399, 375] width 50 height 24
type input "[PERSON_NAME]塔補色洗(酒紅)250ML"
type input "860"
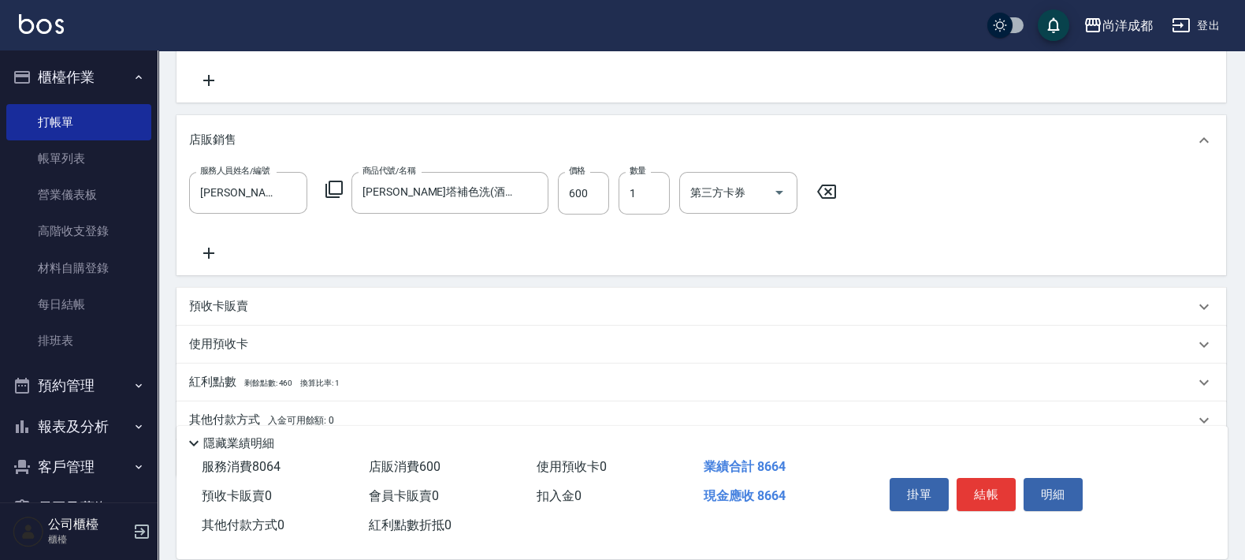
scroll to position [467, 0]
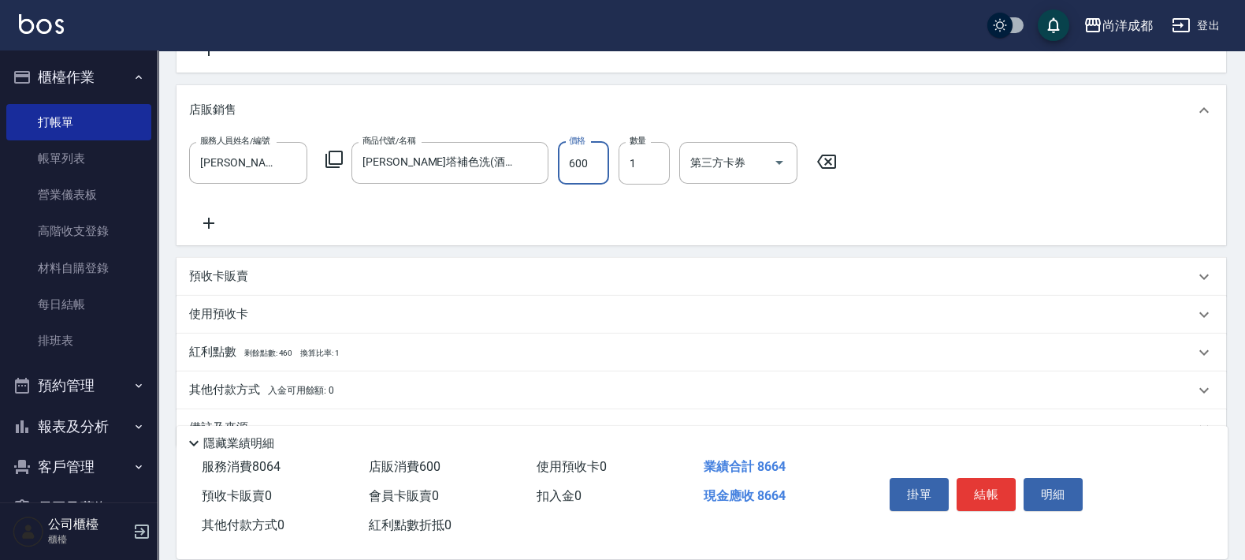
click at [582, 176] on input "600" at bounding box center [583, 163] width 51 height 43
type input "5"
type input "800"
type input "51"
type input "850"
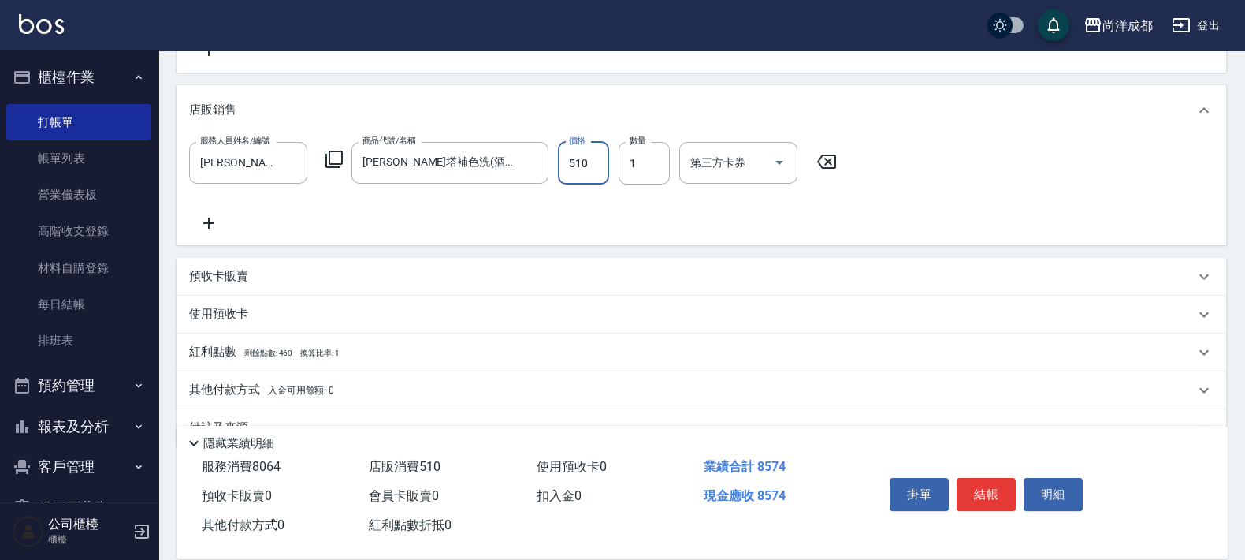
type input "510"
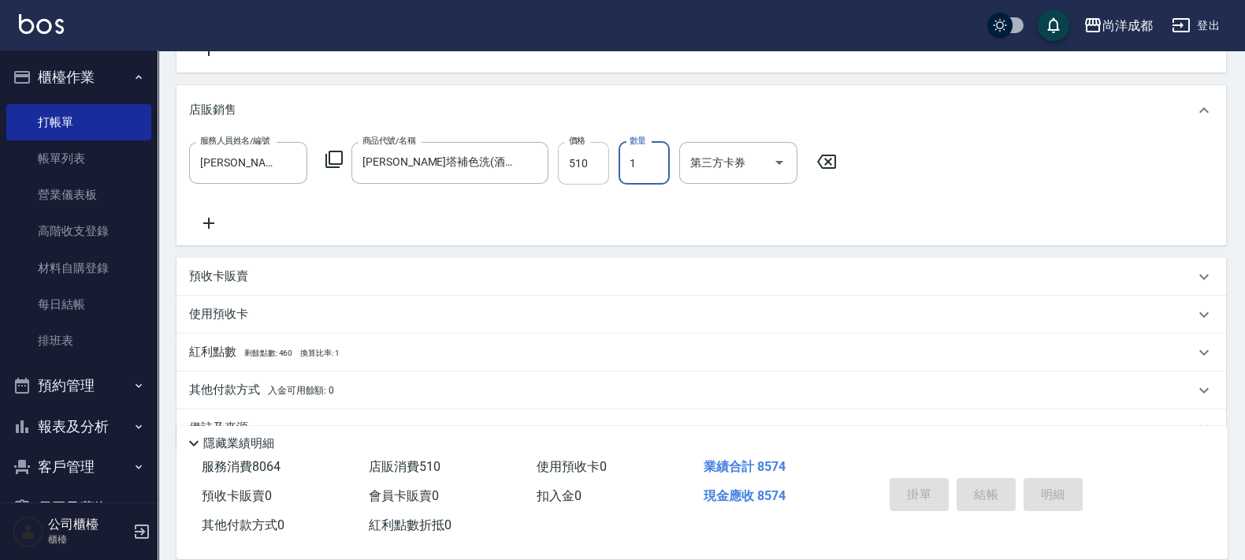
type input "[DATE] 20:50"
type input "0"
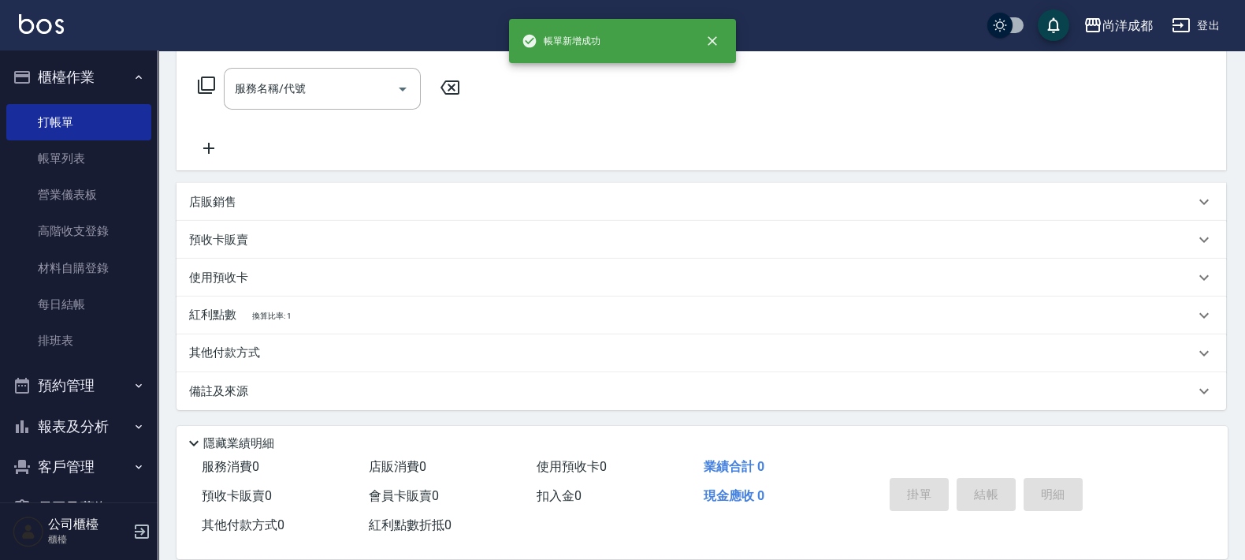
scroll to position [0, 0]
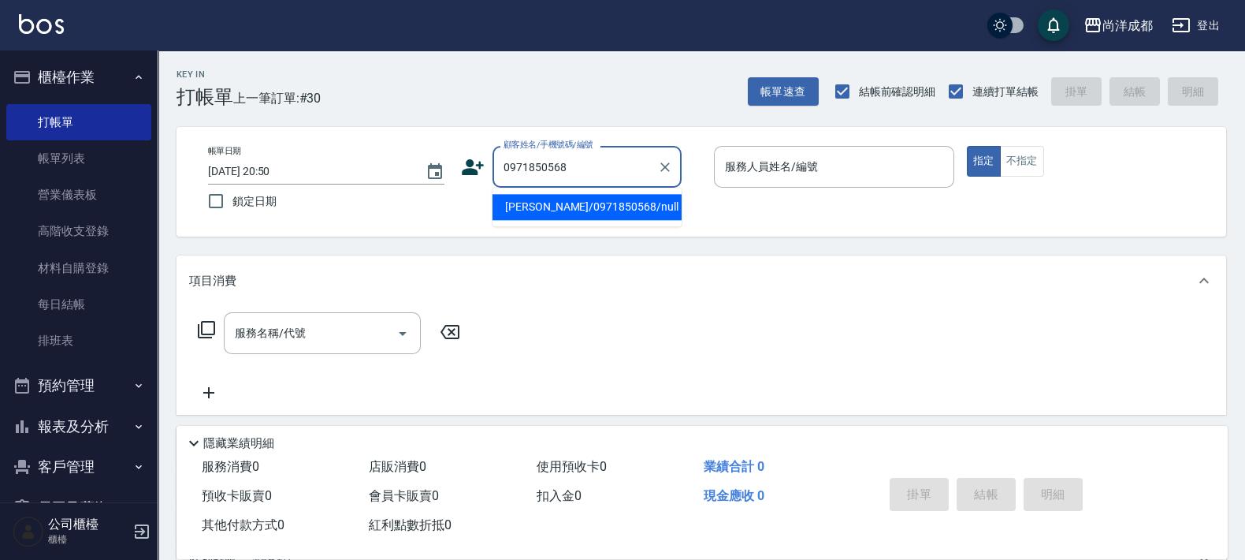
type input "[PERSON_NAME]/0971850568/null"
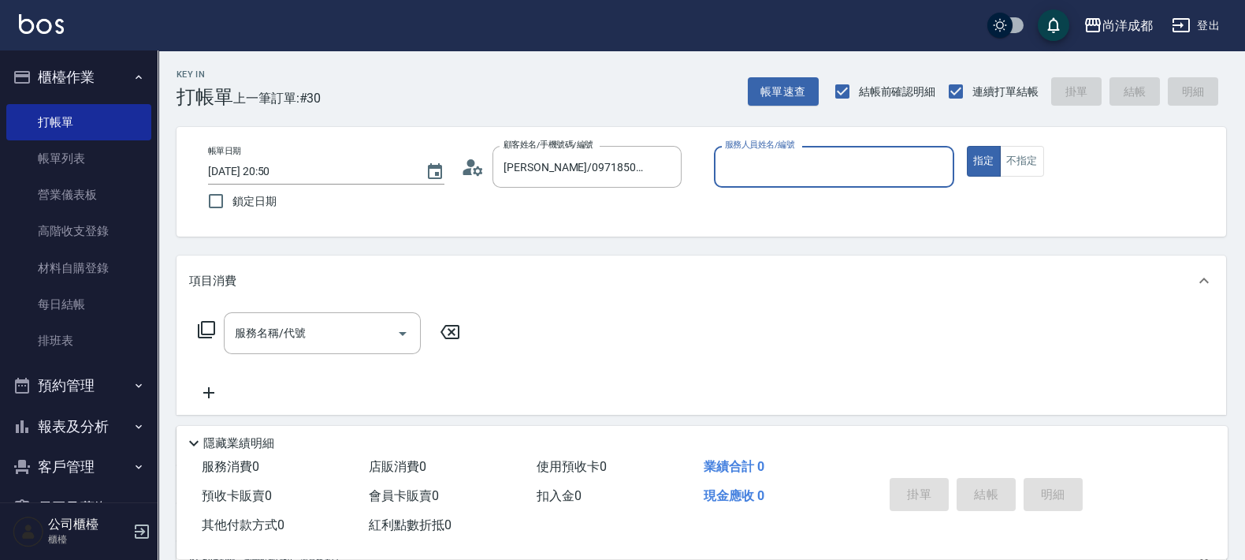
type input "Lance-02"
click at [967, 146] on button "指定" at bounding box center [984, 161] width 34 height 31
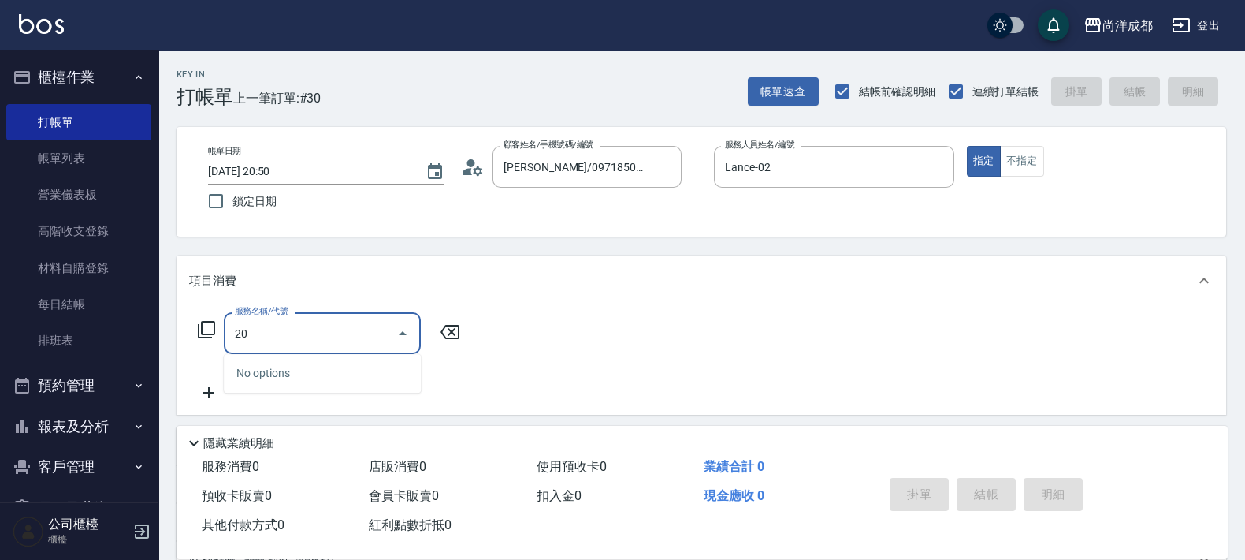
type input "201"
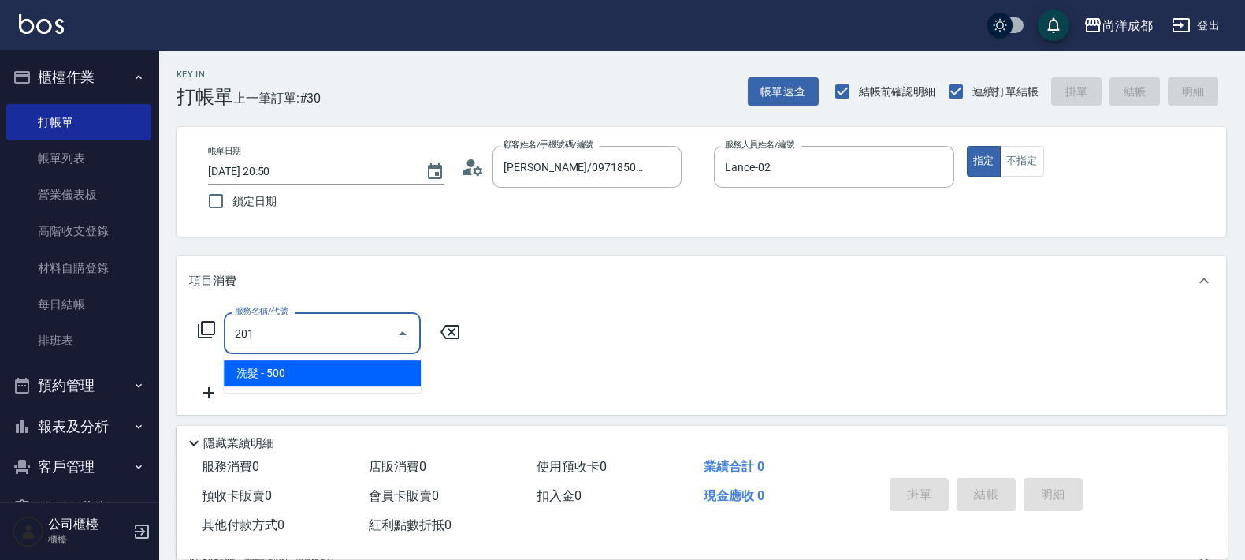
type input "50"
type input "洗髮(201)"
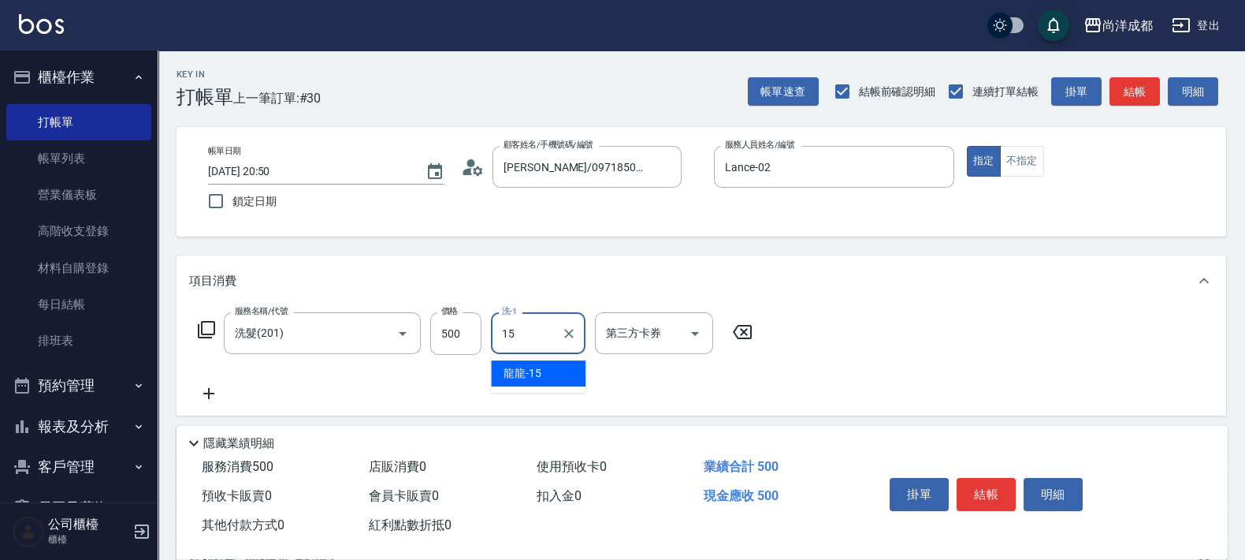
type input "龍龍-15"
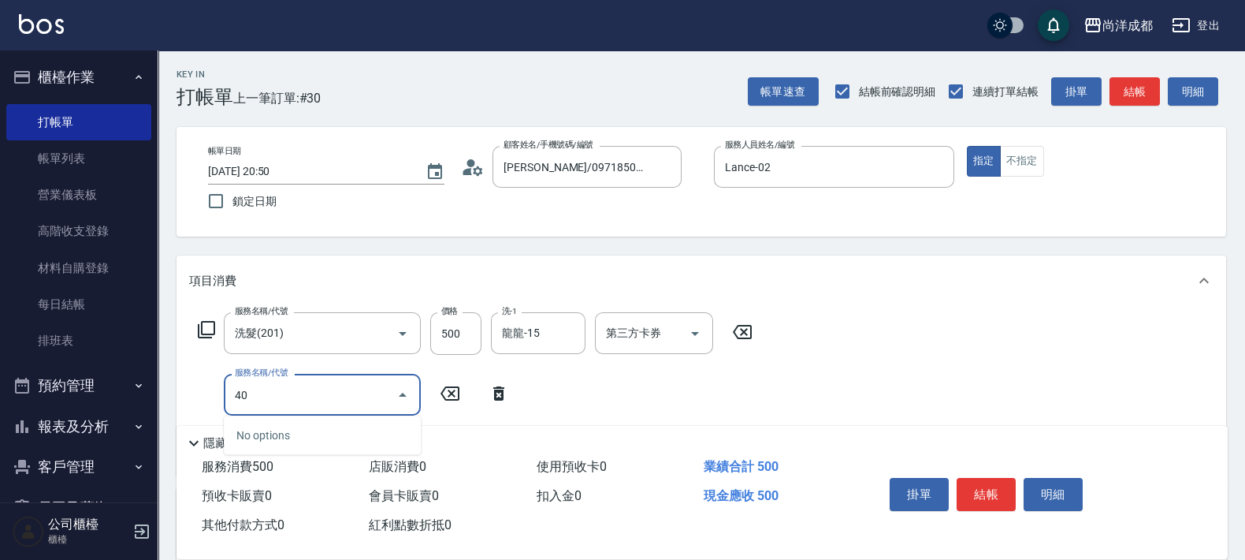
type input "401"
type input "70"
type input "剪髮(401)"
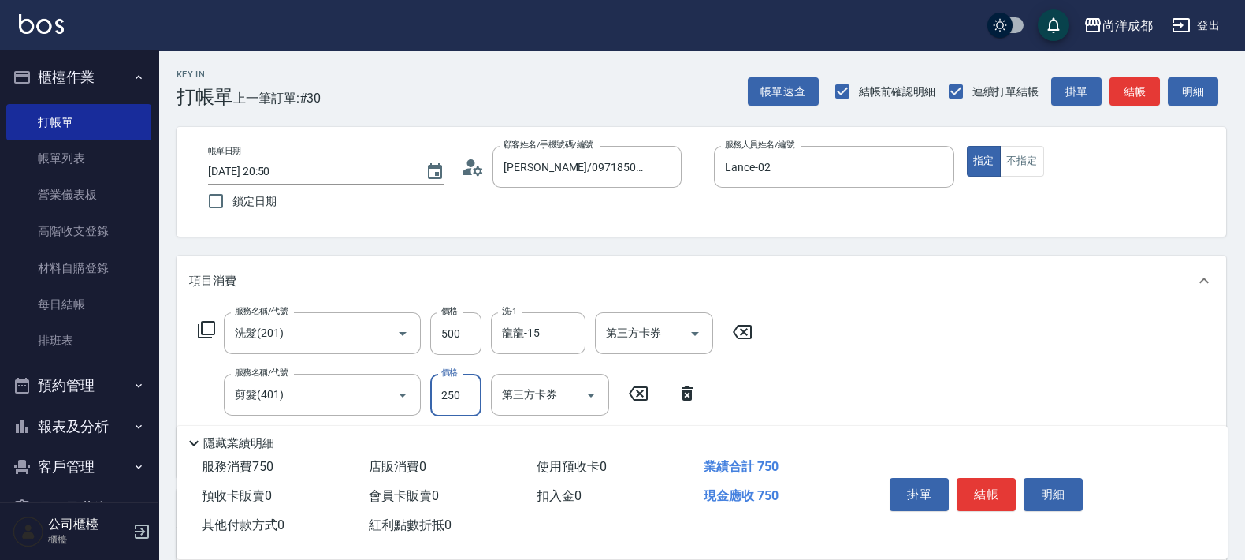
type input "3"
type input "50"
type input "30"
type input "80"
type input "300"
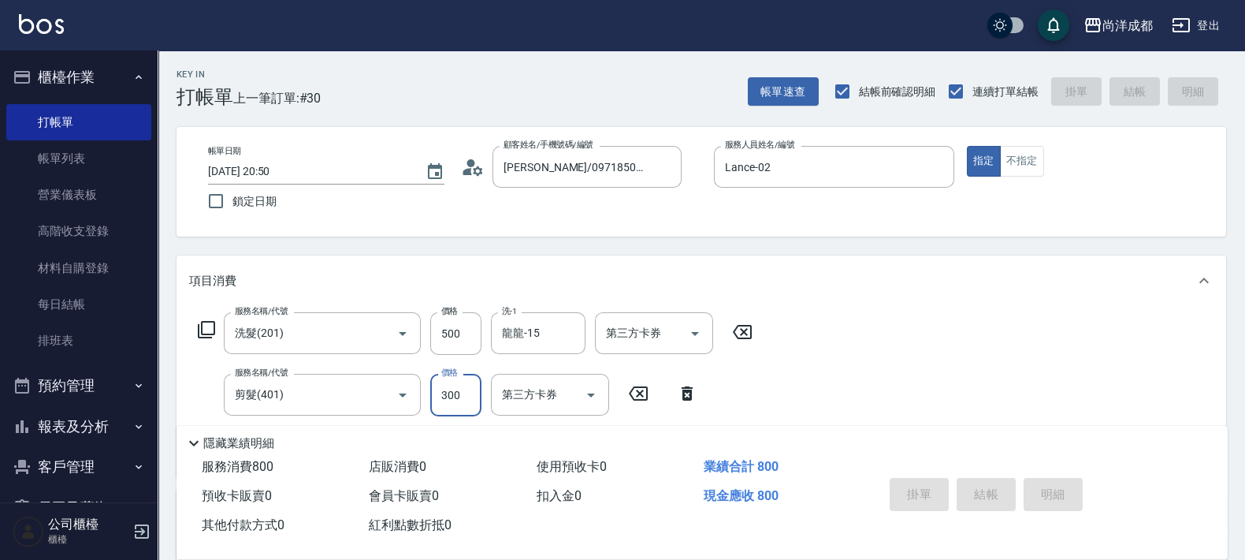
type input "0"
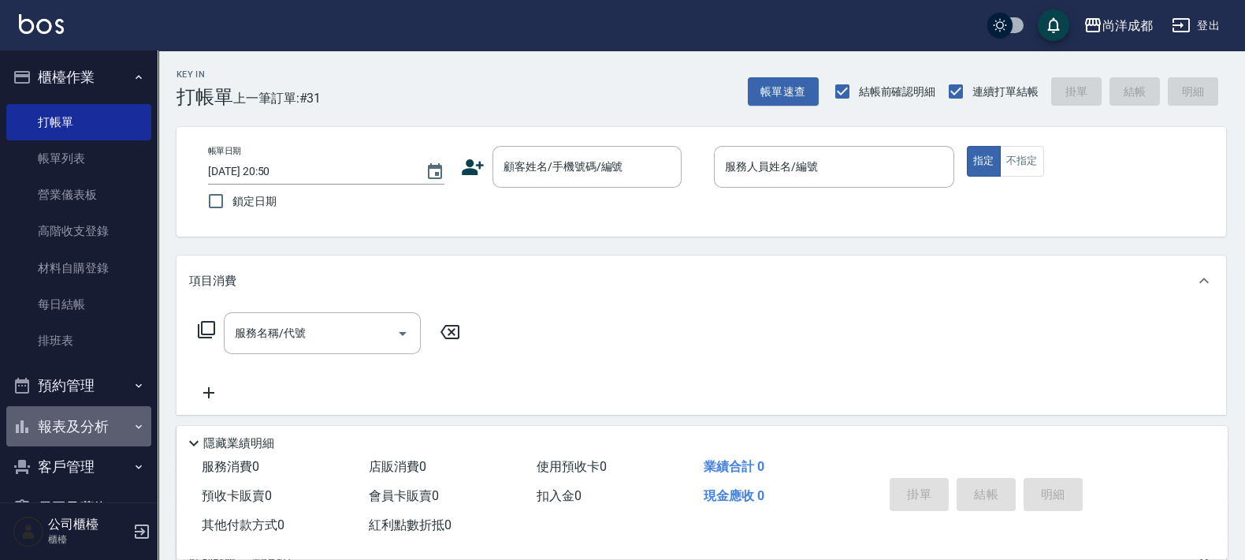
click at [80, 430] on button "報表及分析" at bounding box center [78, 426] width 145 height 41
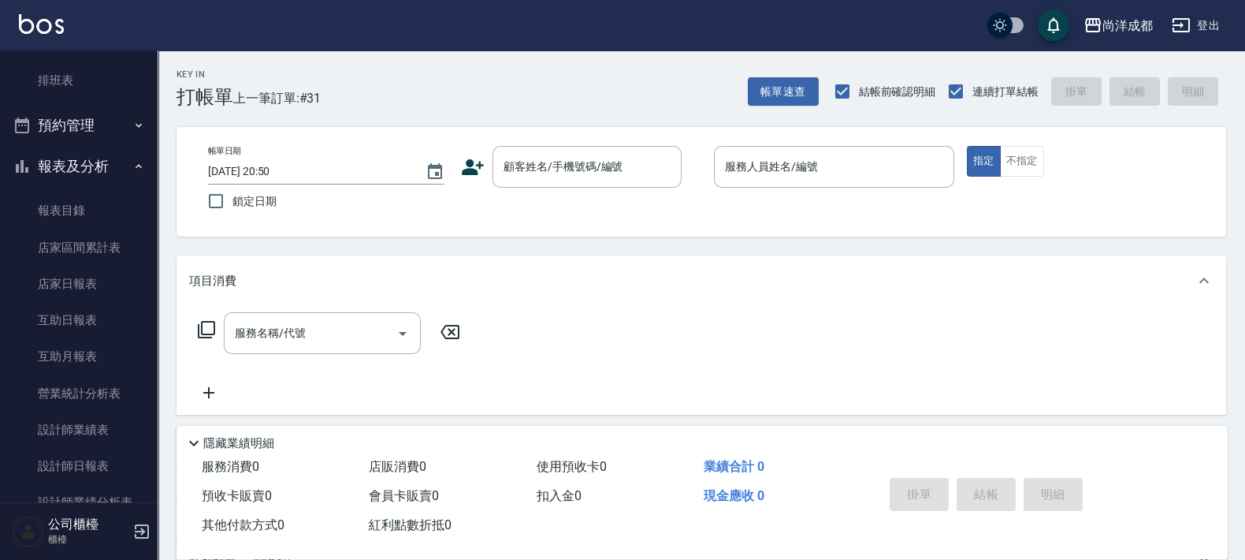
scroll to position [393, 0]
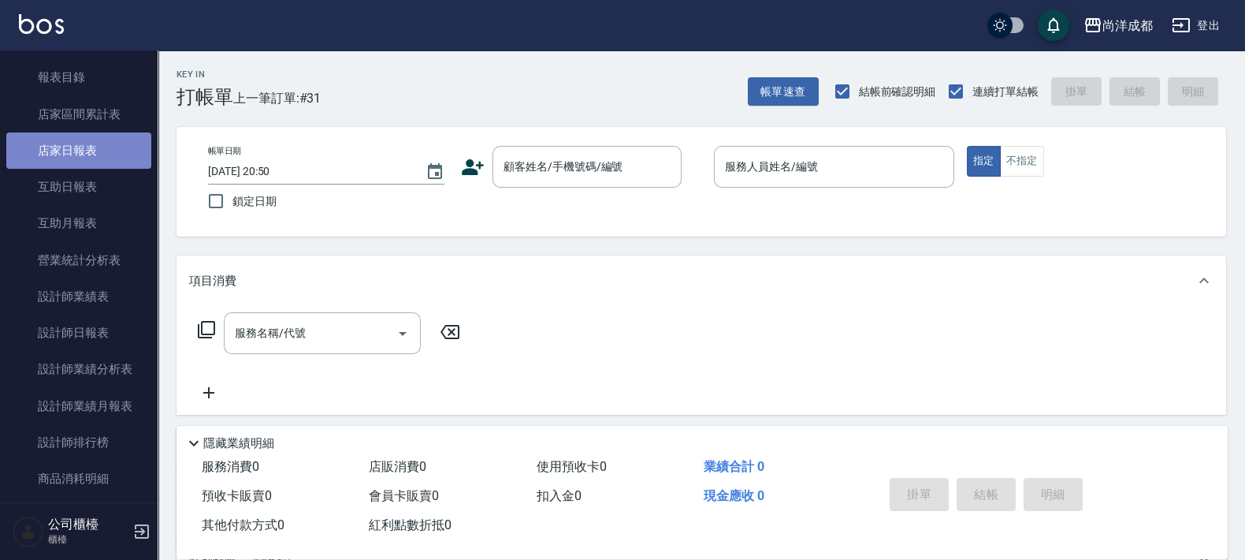
click at [87, 140] on link "店家日報表" at bounding box center [78, 150] width 145 height 36
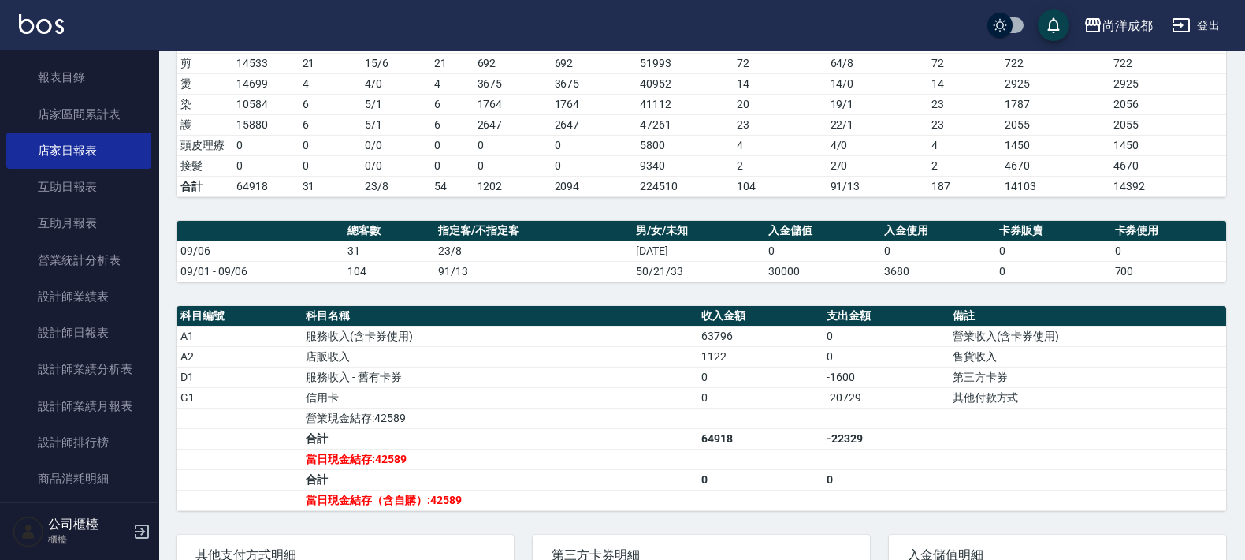
scroll to position [296, 0]
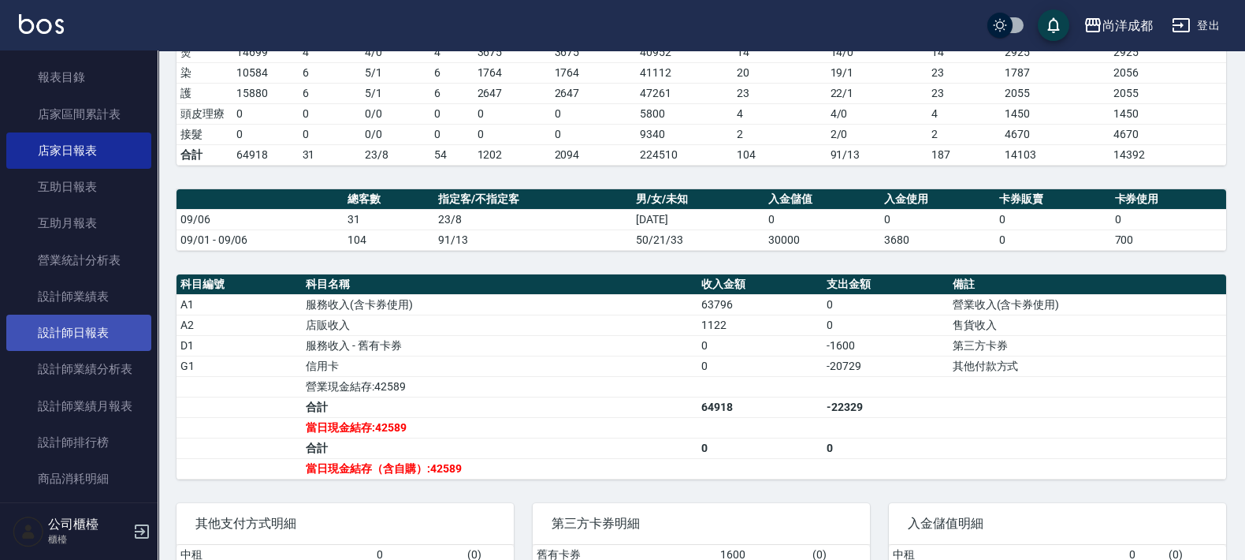
click at [87, 324] on link "設計師日報表" at bounding box center [78, 332] width 145 height 36
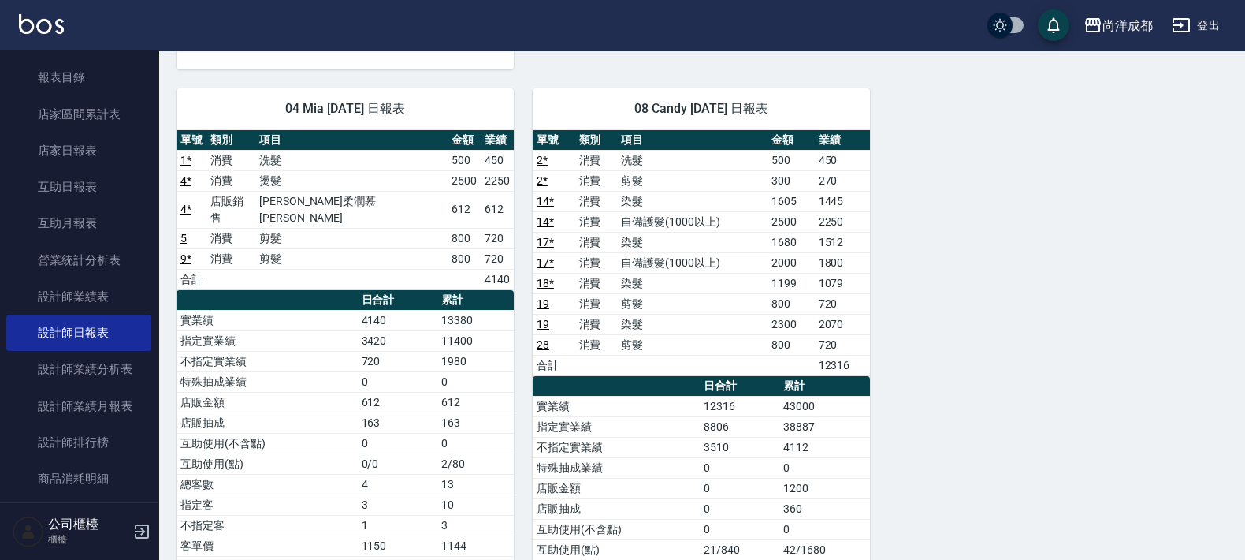
scroll to position [1088, 0]
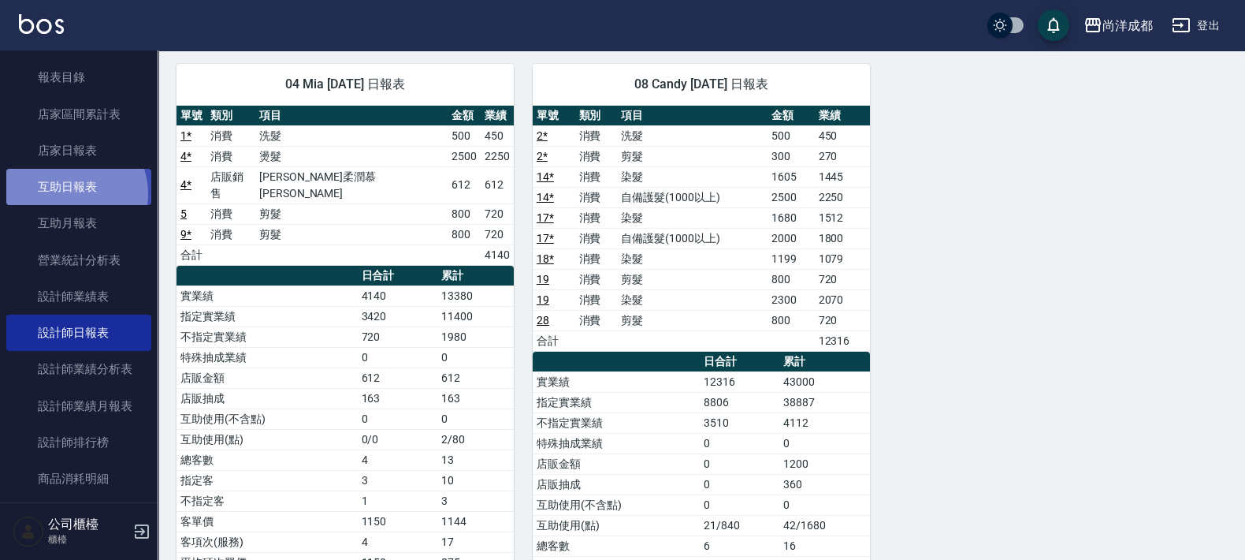
click at [68, 193] on link "互助日報表" at bounding box center [78, 187] width 145 height 36
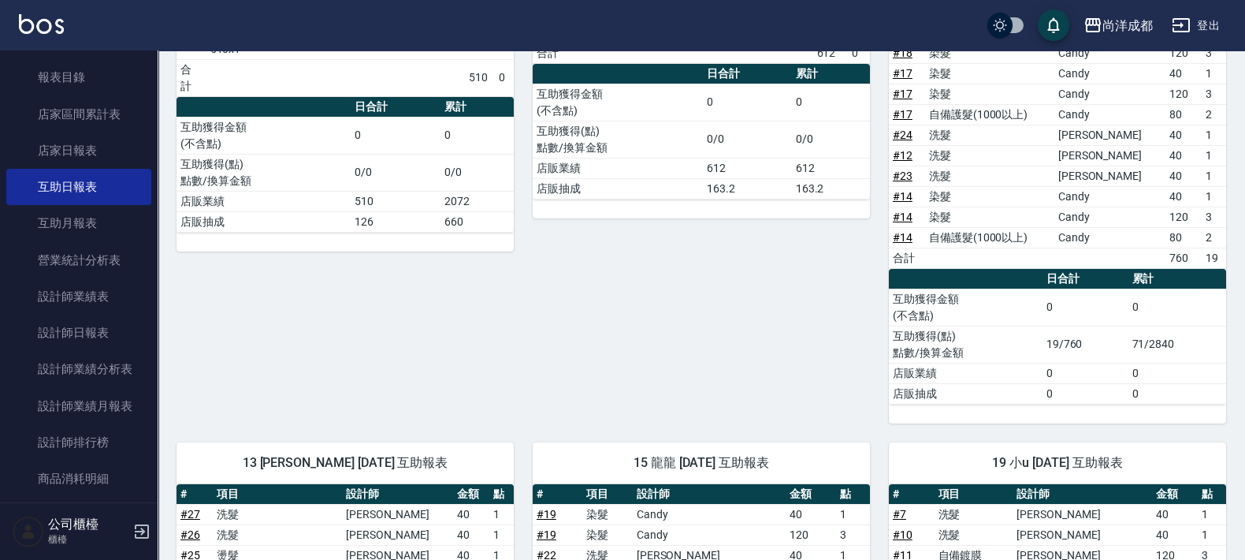
scroll to position [138, 0]
